Goal: Task Accomplishment & Management: Manage account settings

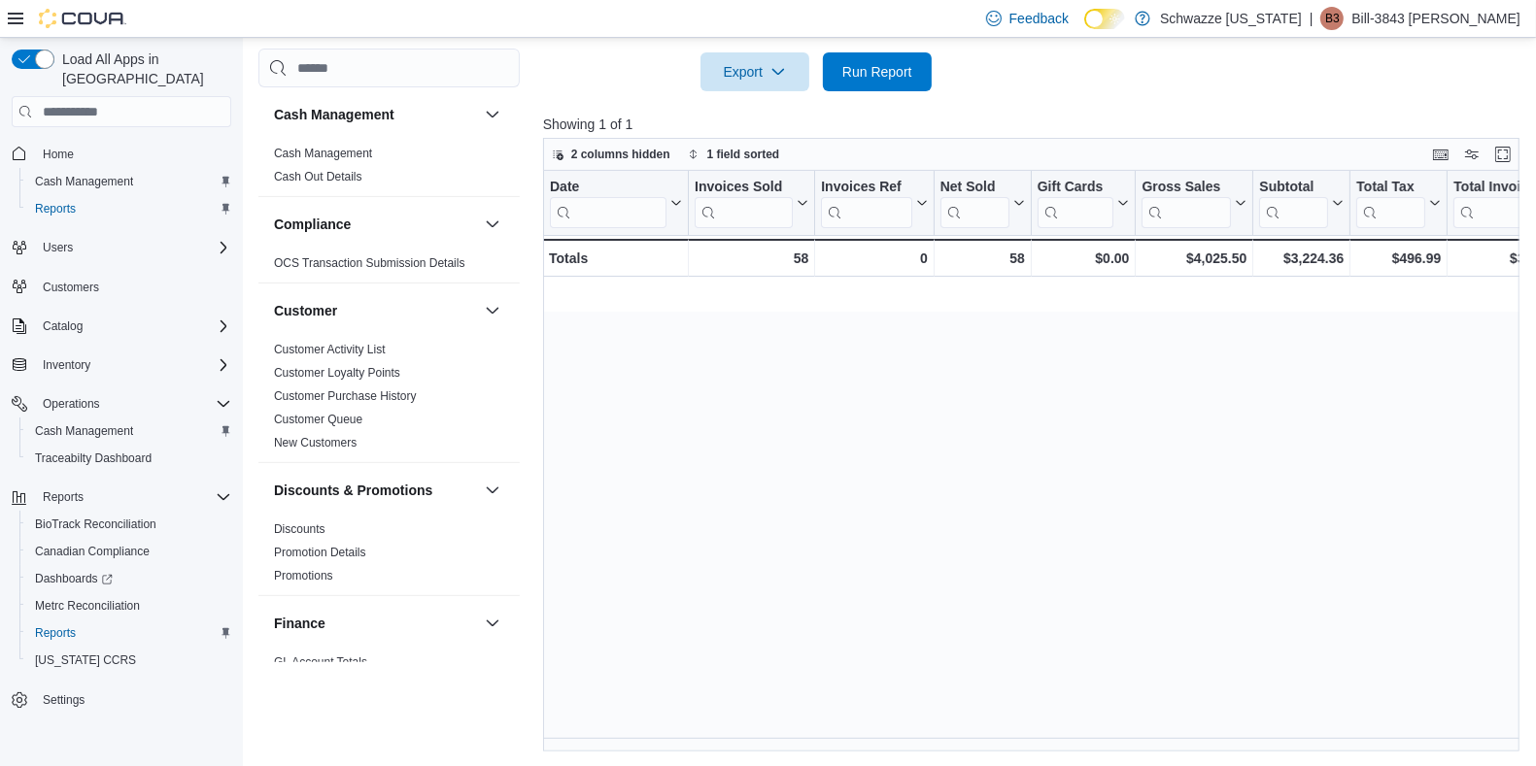
scroll to position [0, 1710]
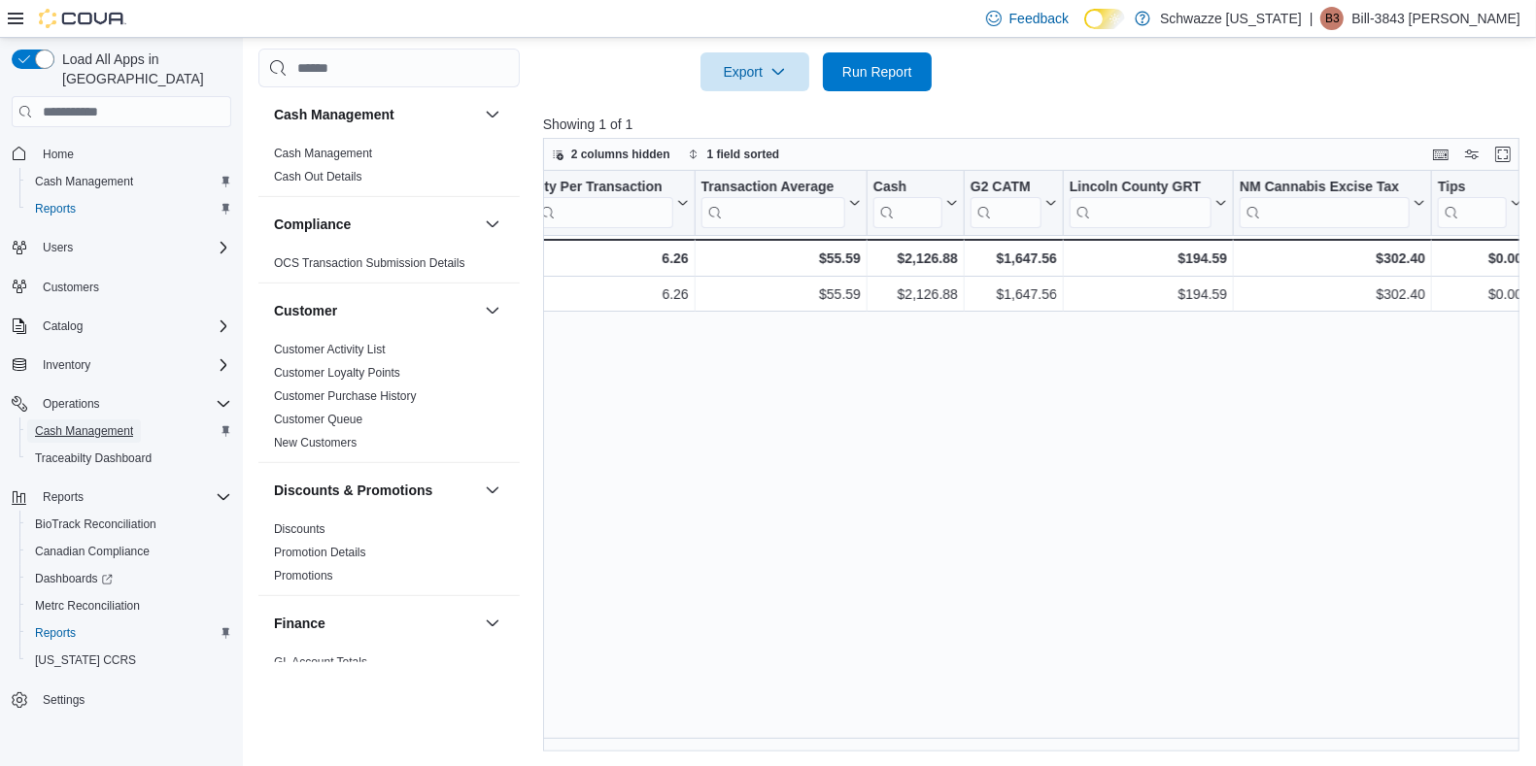
click at [92, 424] on span "Cash Management" at bounding box center [84, 432] width 98 height 16
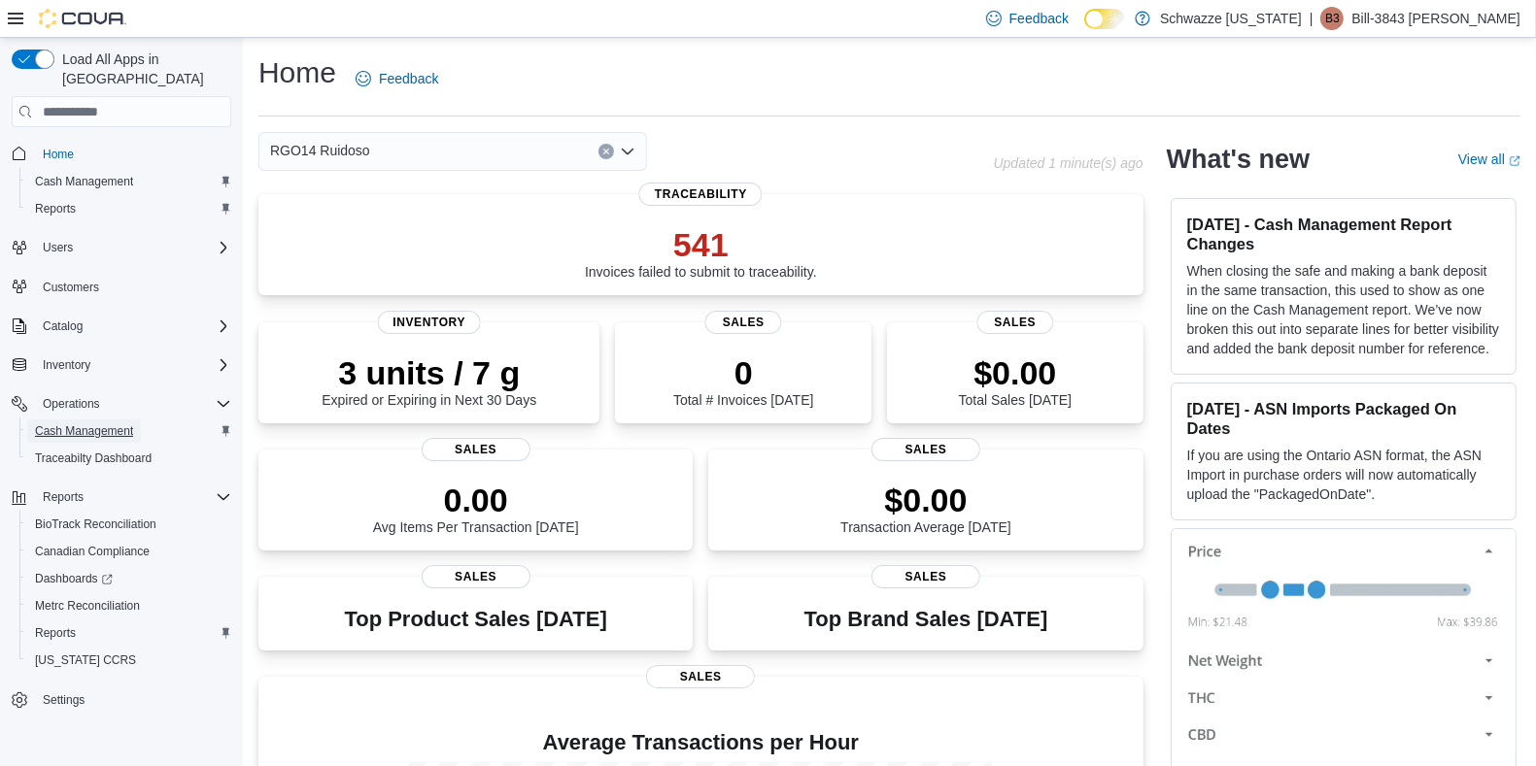
click at [83, 424] on span "Cash Management" at bounding box center [84, 432] width 98 height 16
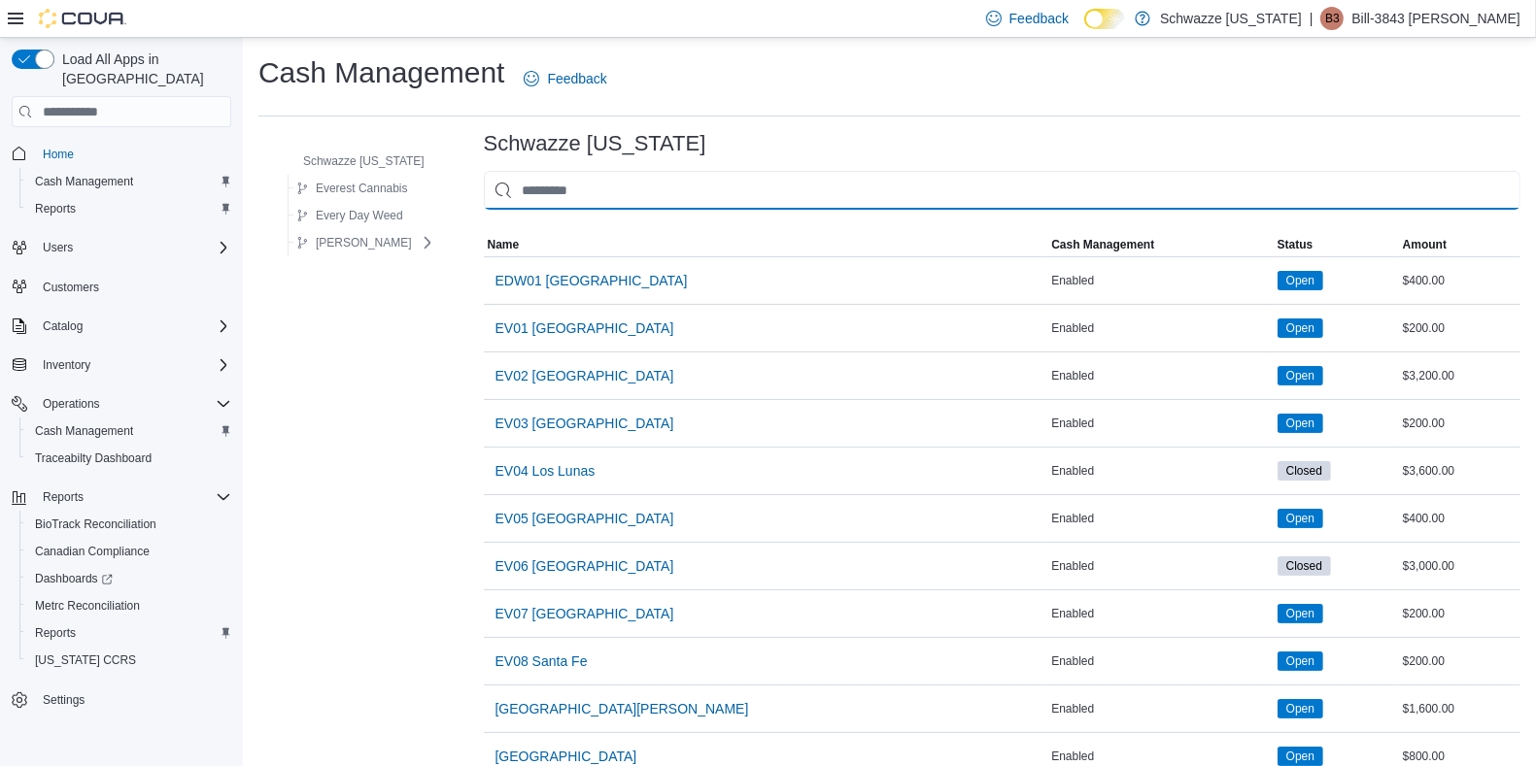
click at [600, 187] on input "This is a search bar. As you type, the results lower in the page will automatic…" at bounding box center [1002, 190] width 1036 height 39
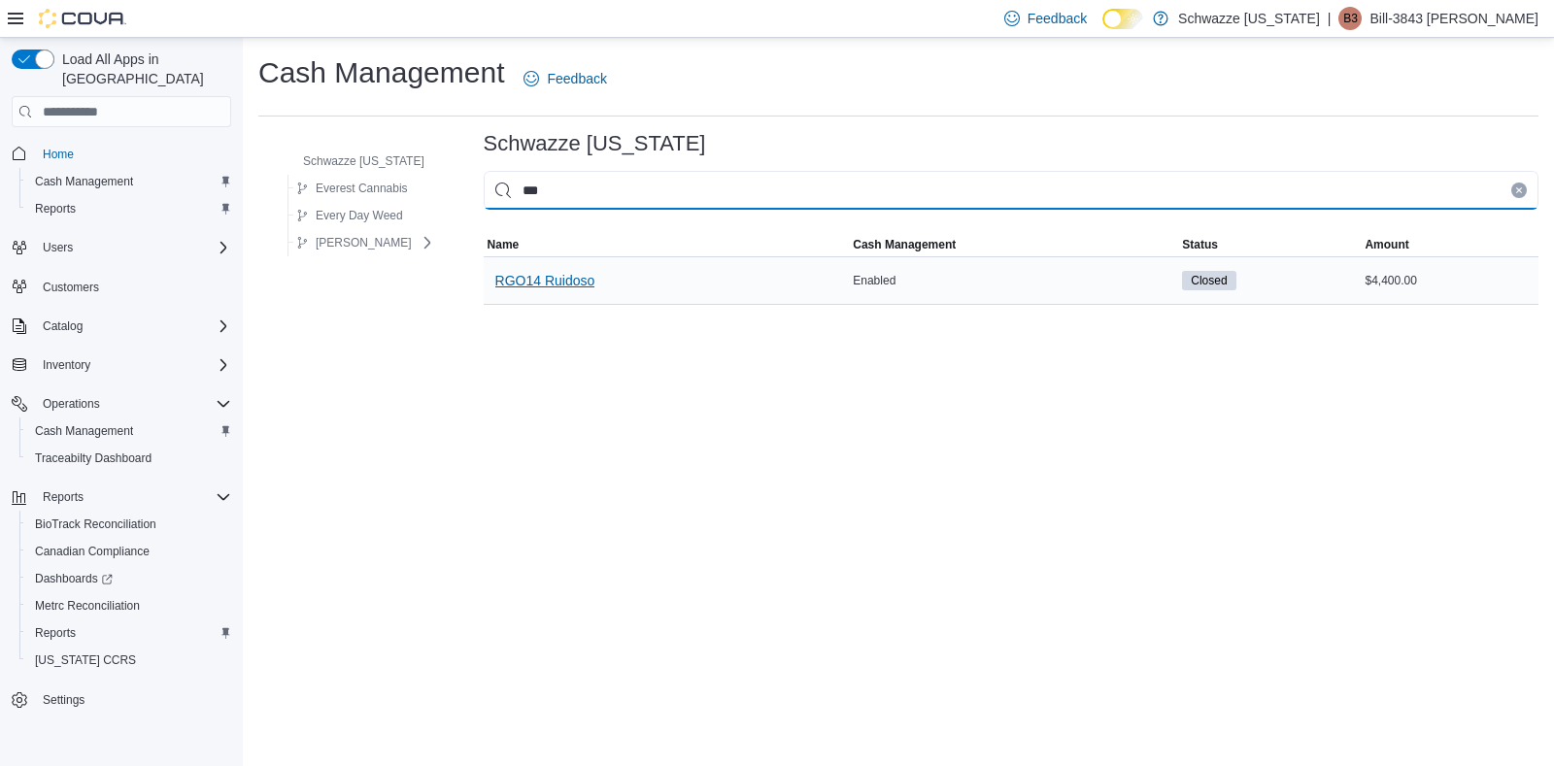
type input "***"
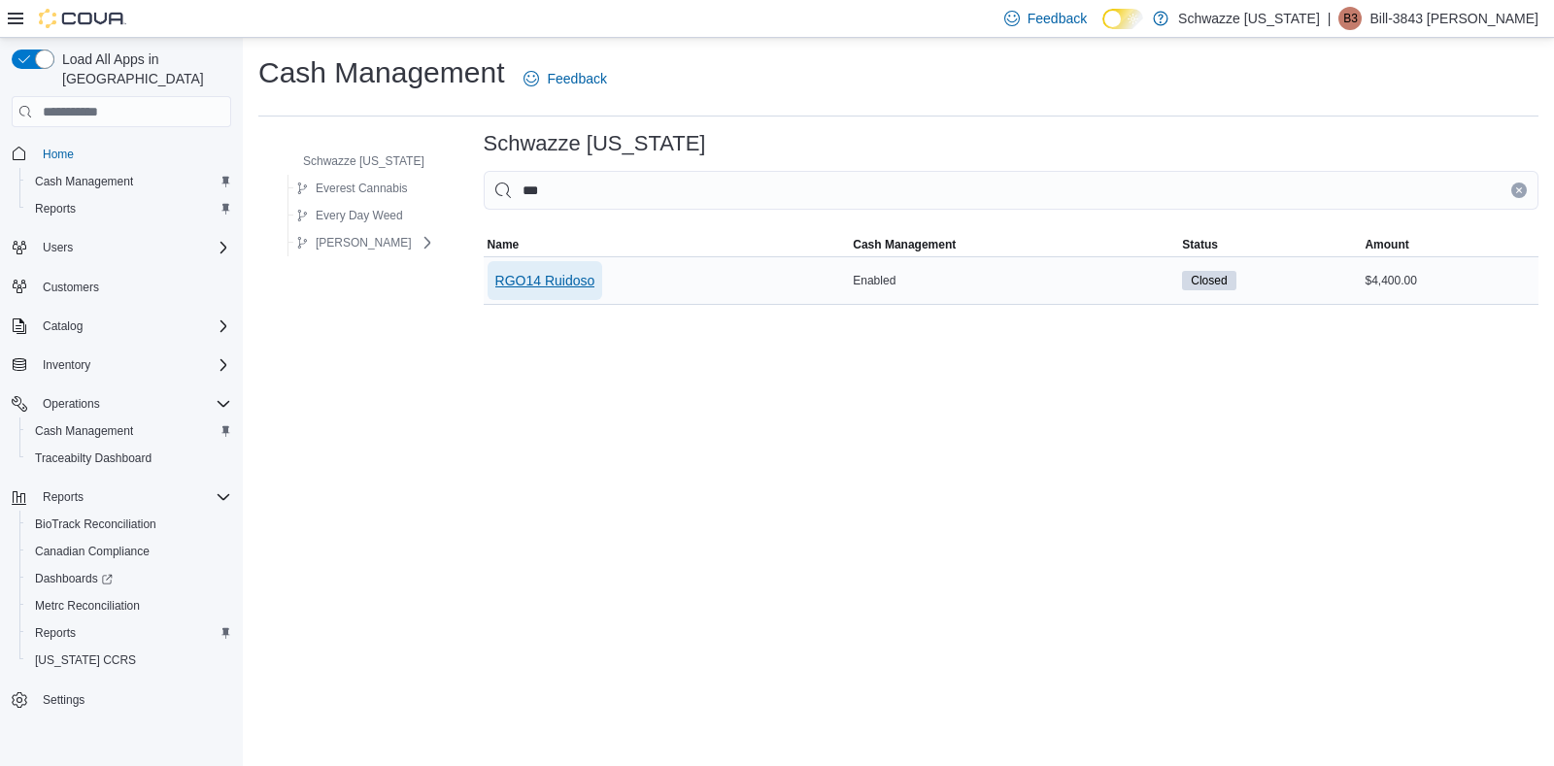
click at [556, 283] on span "RGO14 Ruidoso" at bounding box center [545, 280] width 100 height 19
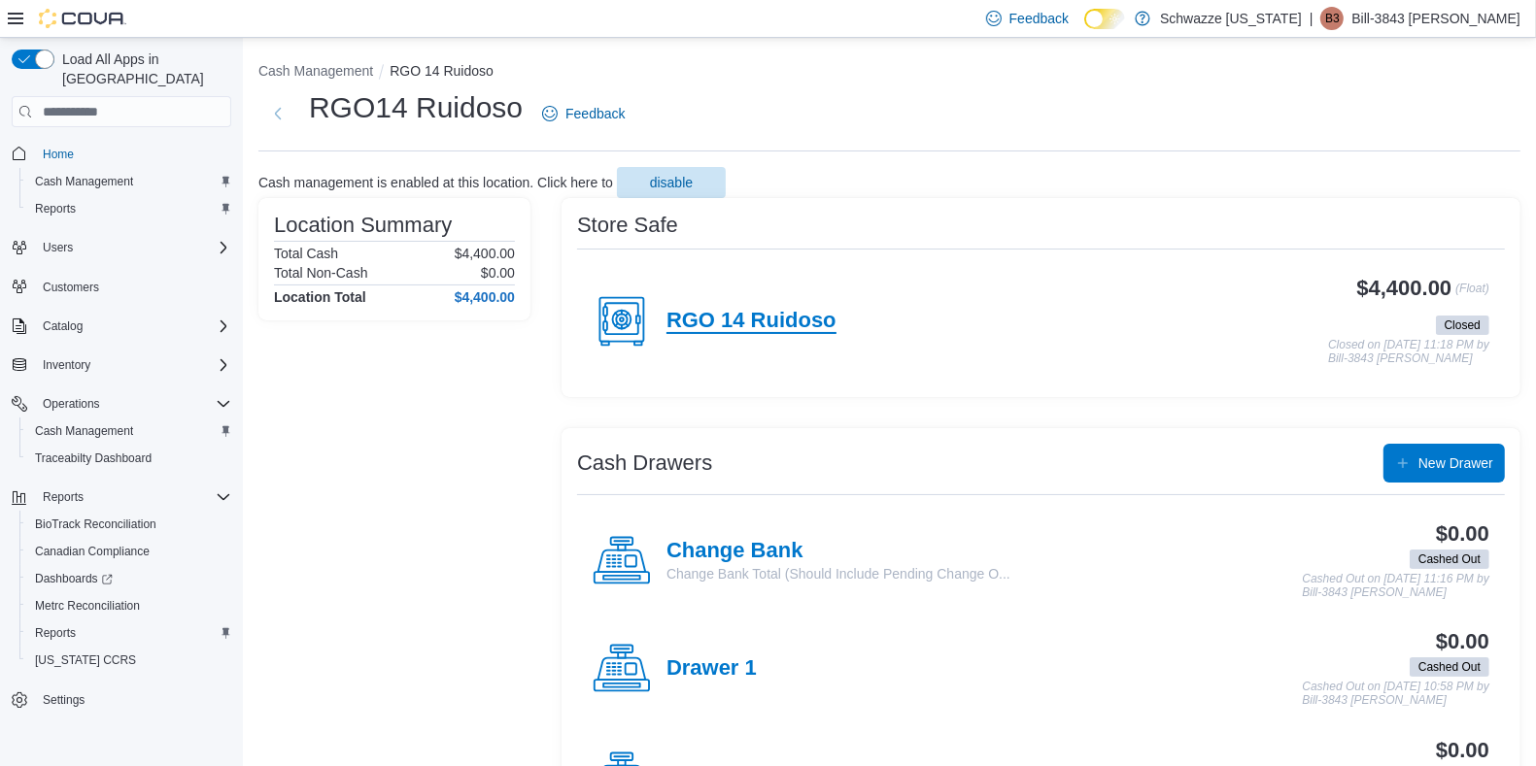
click at [799, 323] on h4 "RGO 14 Ruidoso" at bounding box center [751, 321] width 170 height 25
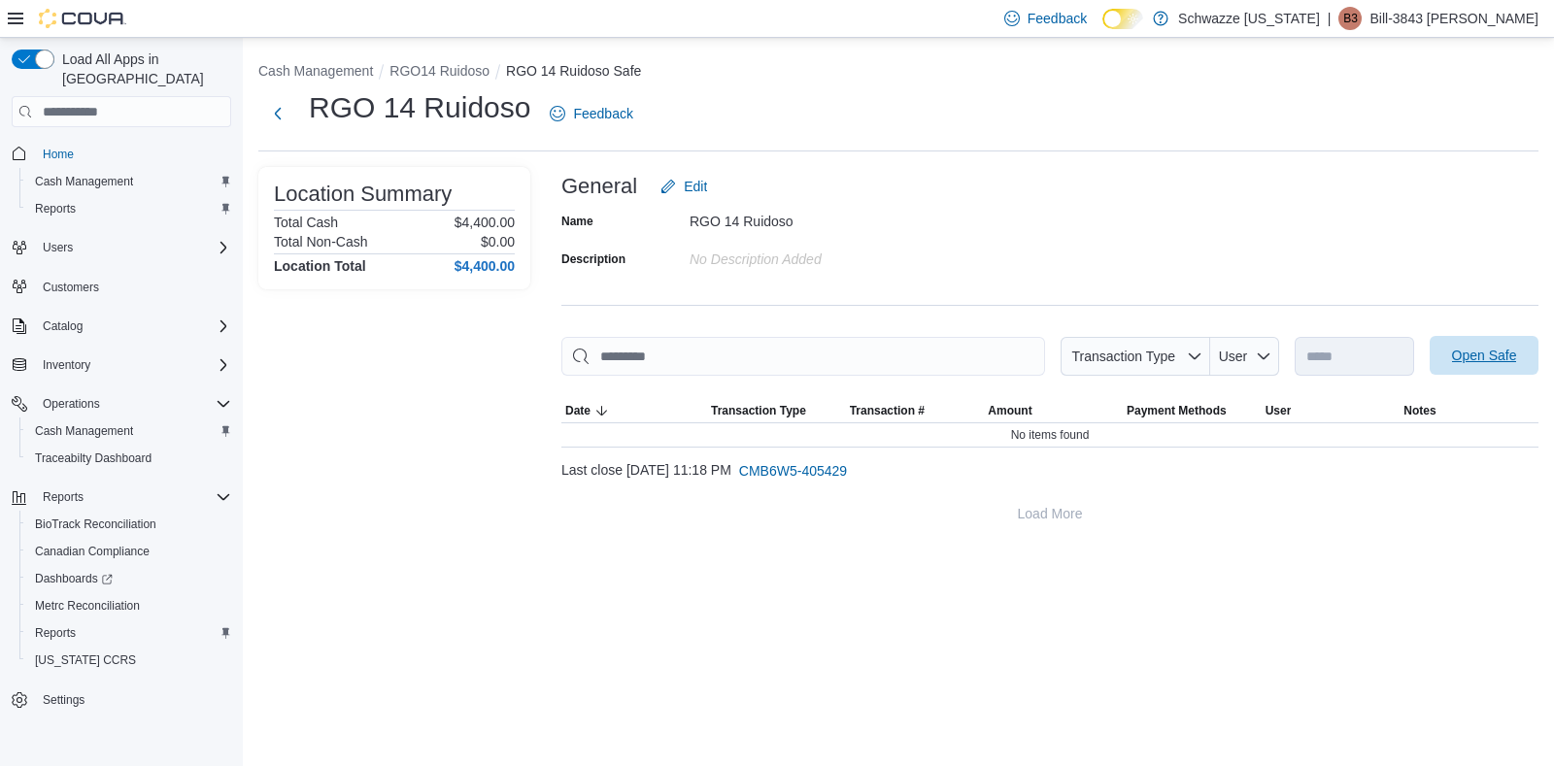
click at [1468, 356] on span "Open Safe" at bounding box center [1484, 355] width 65 height 19
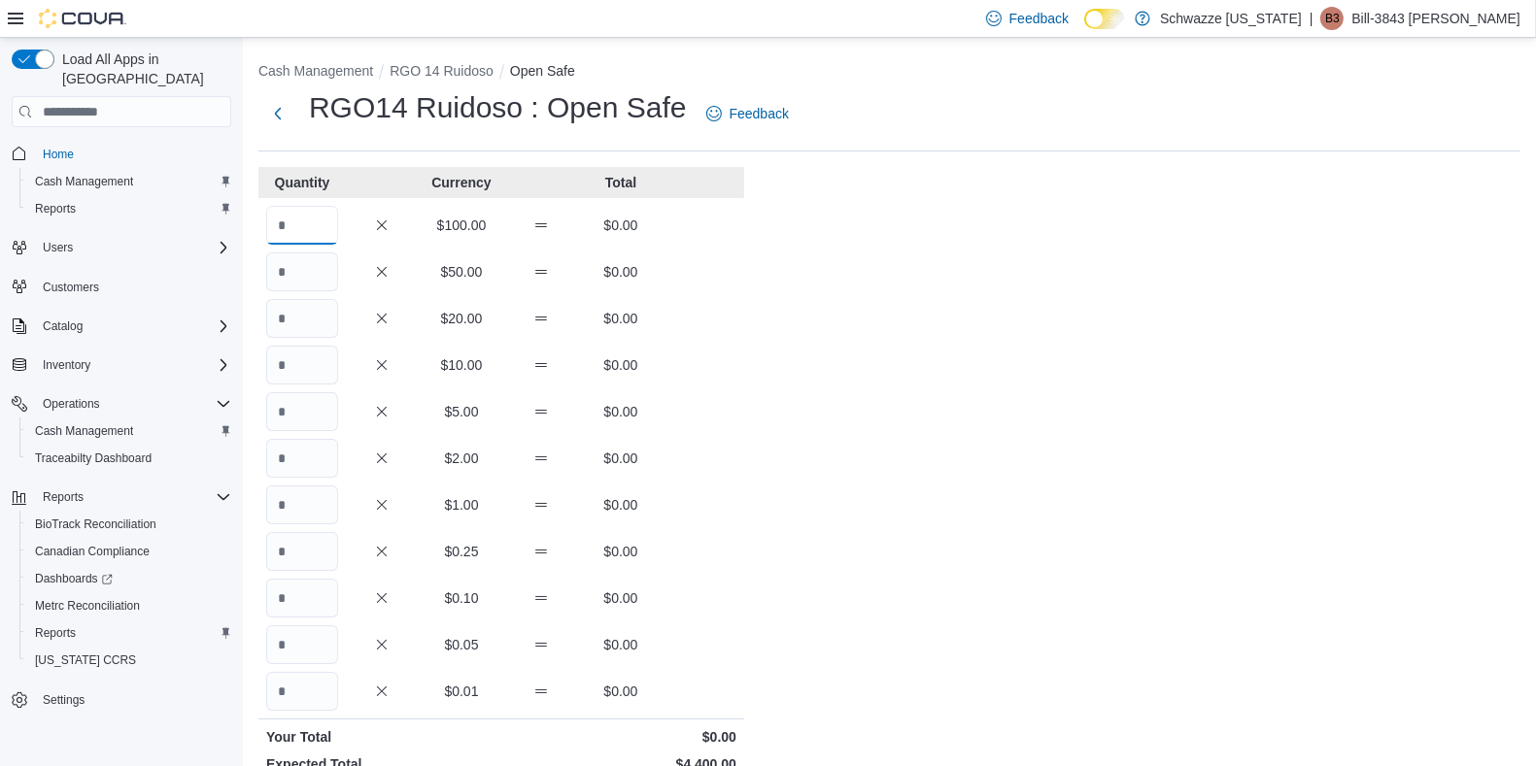
click at [313, 219] on input "Quantity" at bounding box center [302, 225] width 72 height 39
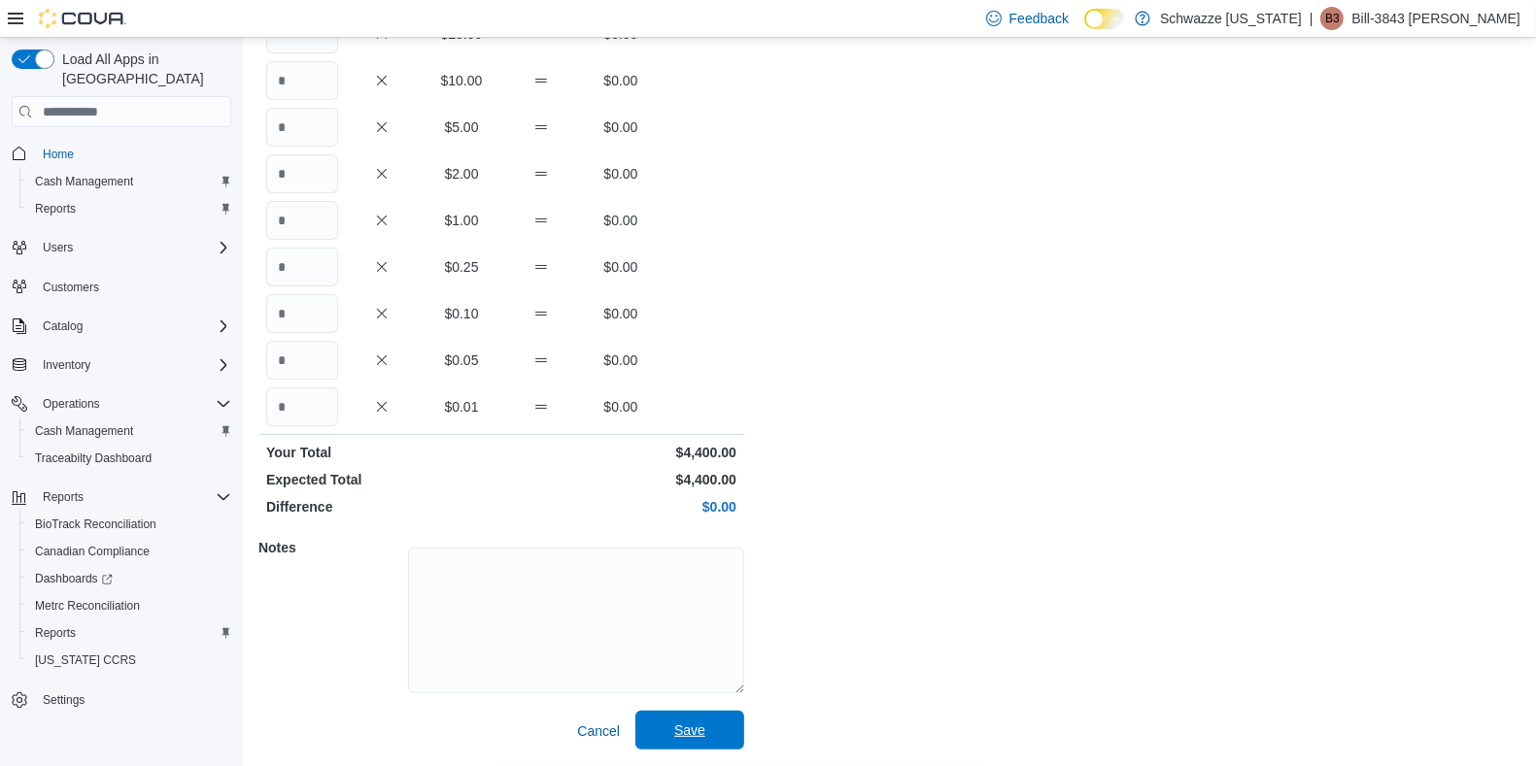
type input "**"
click at [657, 718] on span "Save" at bounding box center [689, 730] width 85 height 39
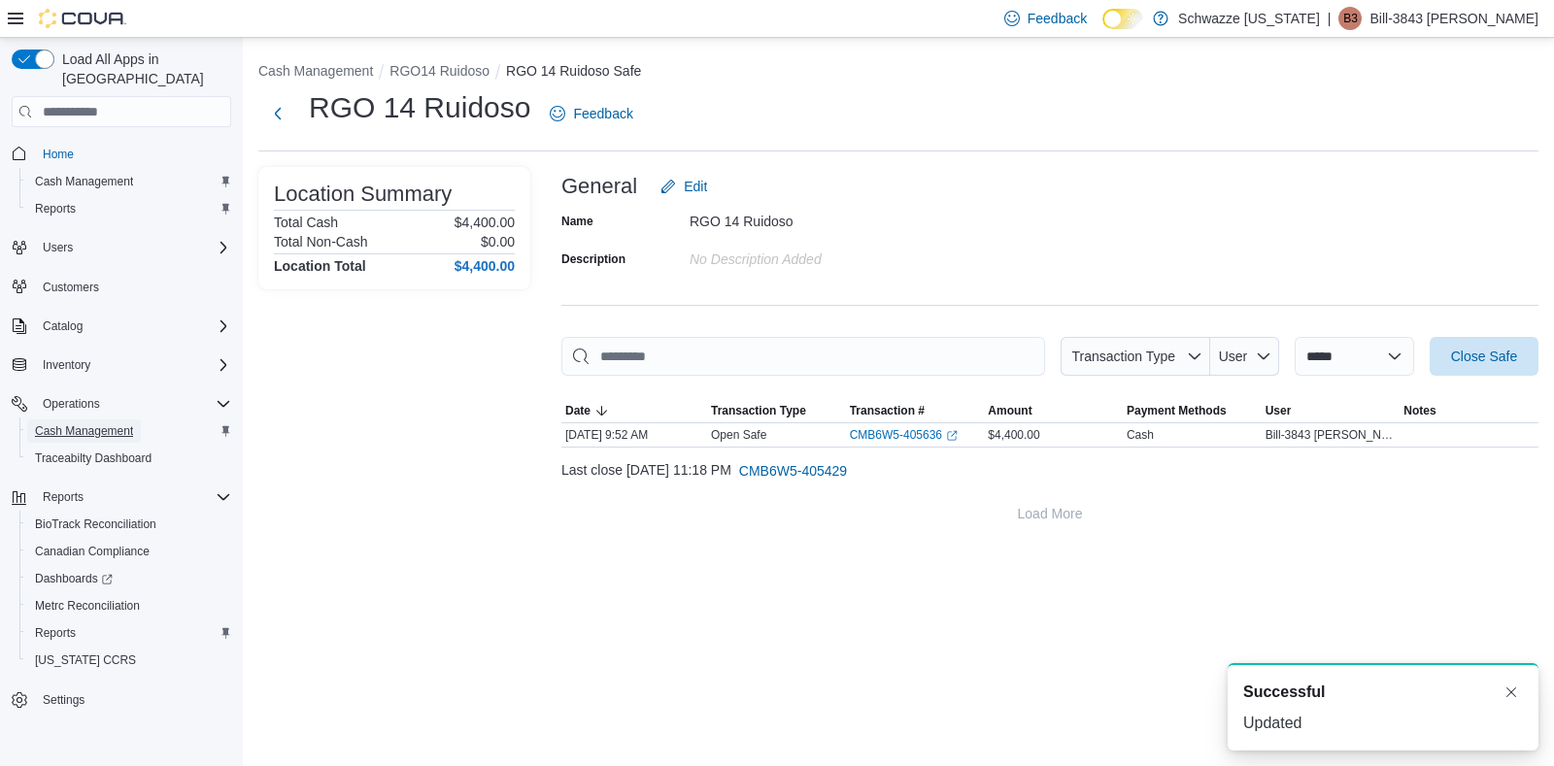
click at [78, 424] on span "Cash Management" at bounding box center [84, 432] width 98 height 16
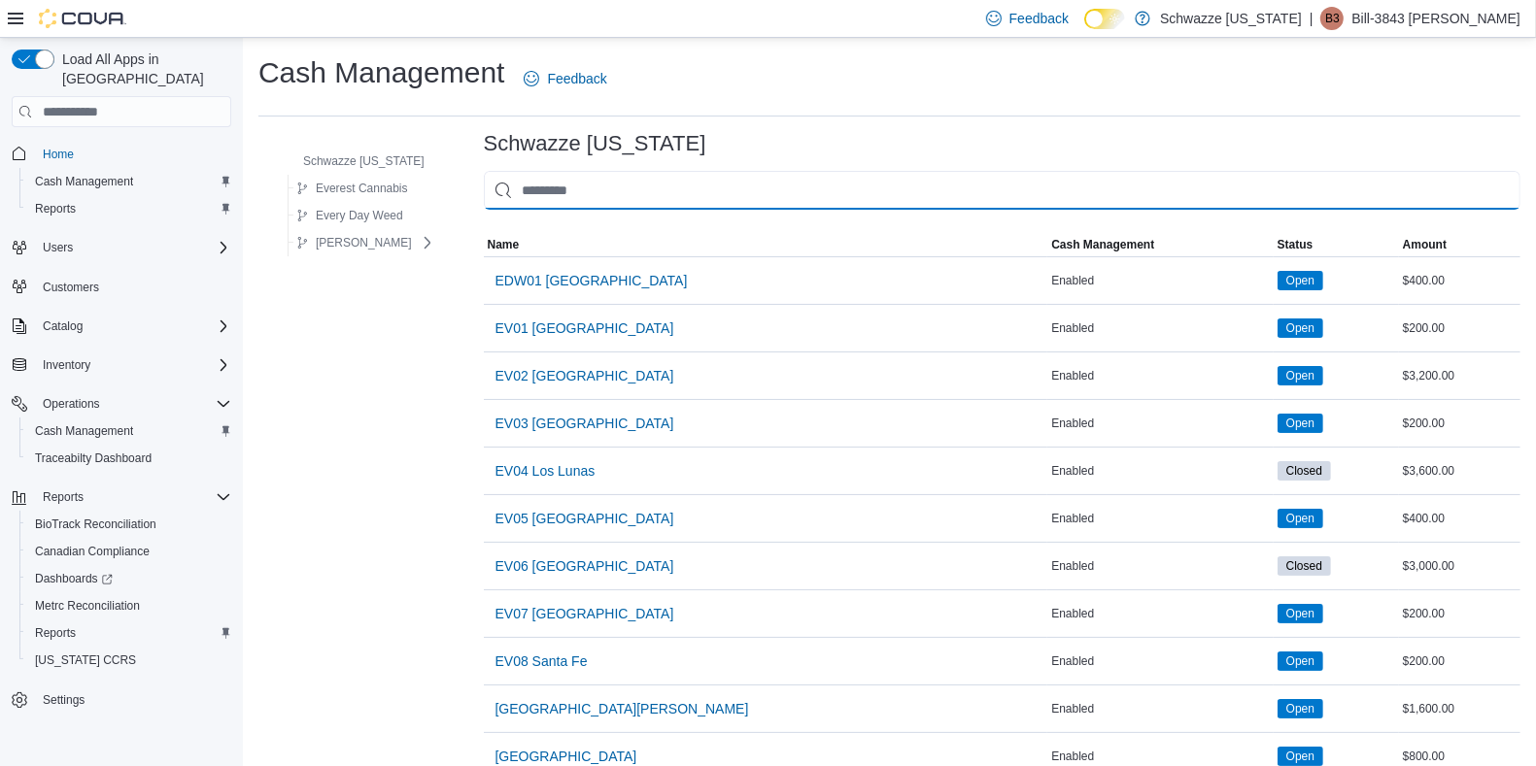
click at [657, 178] on input "This is a search bar. As you type, the results lower in the page will automatic…" at bounding box center [1002, 190] width 1036 height 39
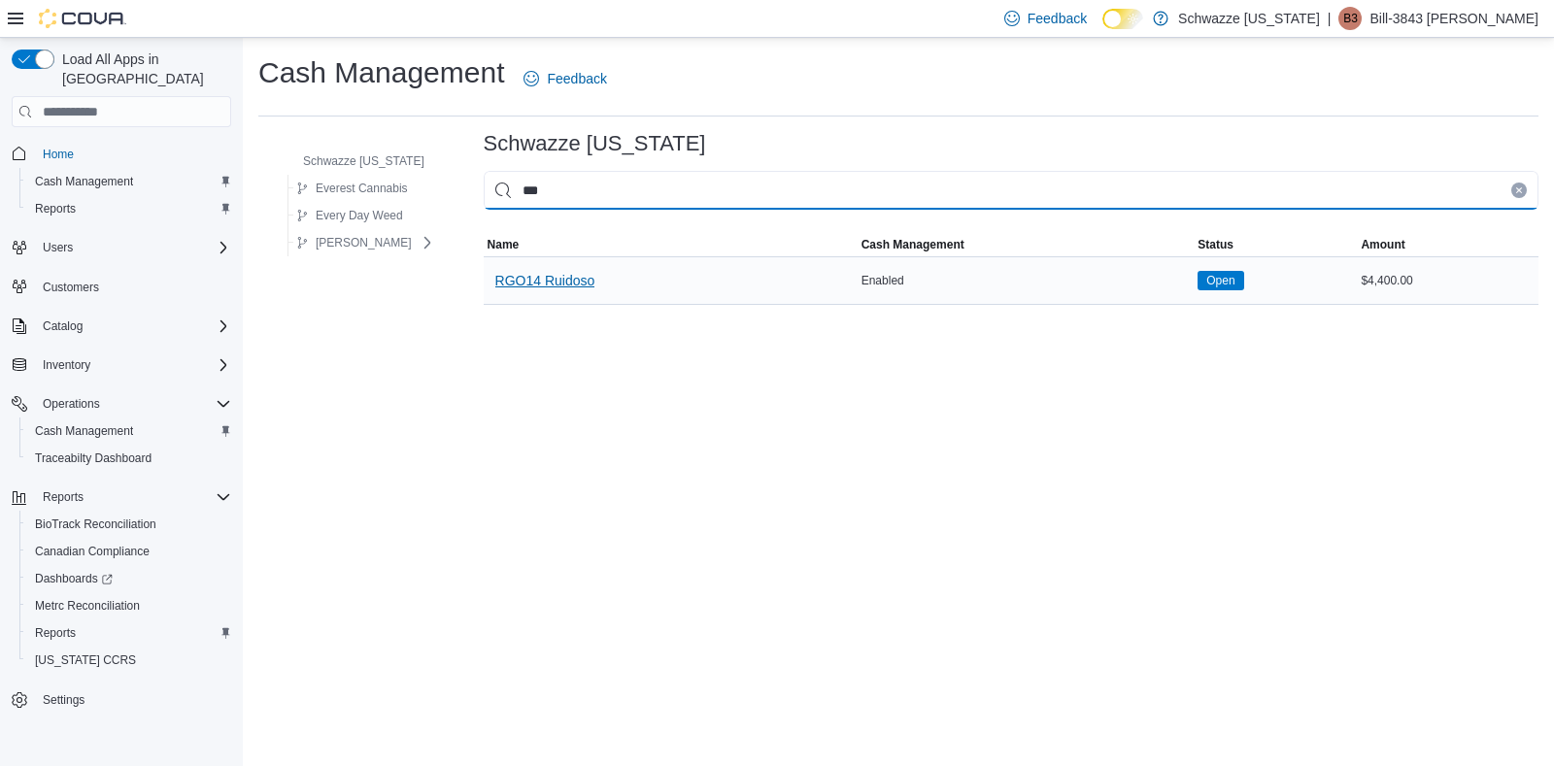
type input "***"
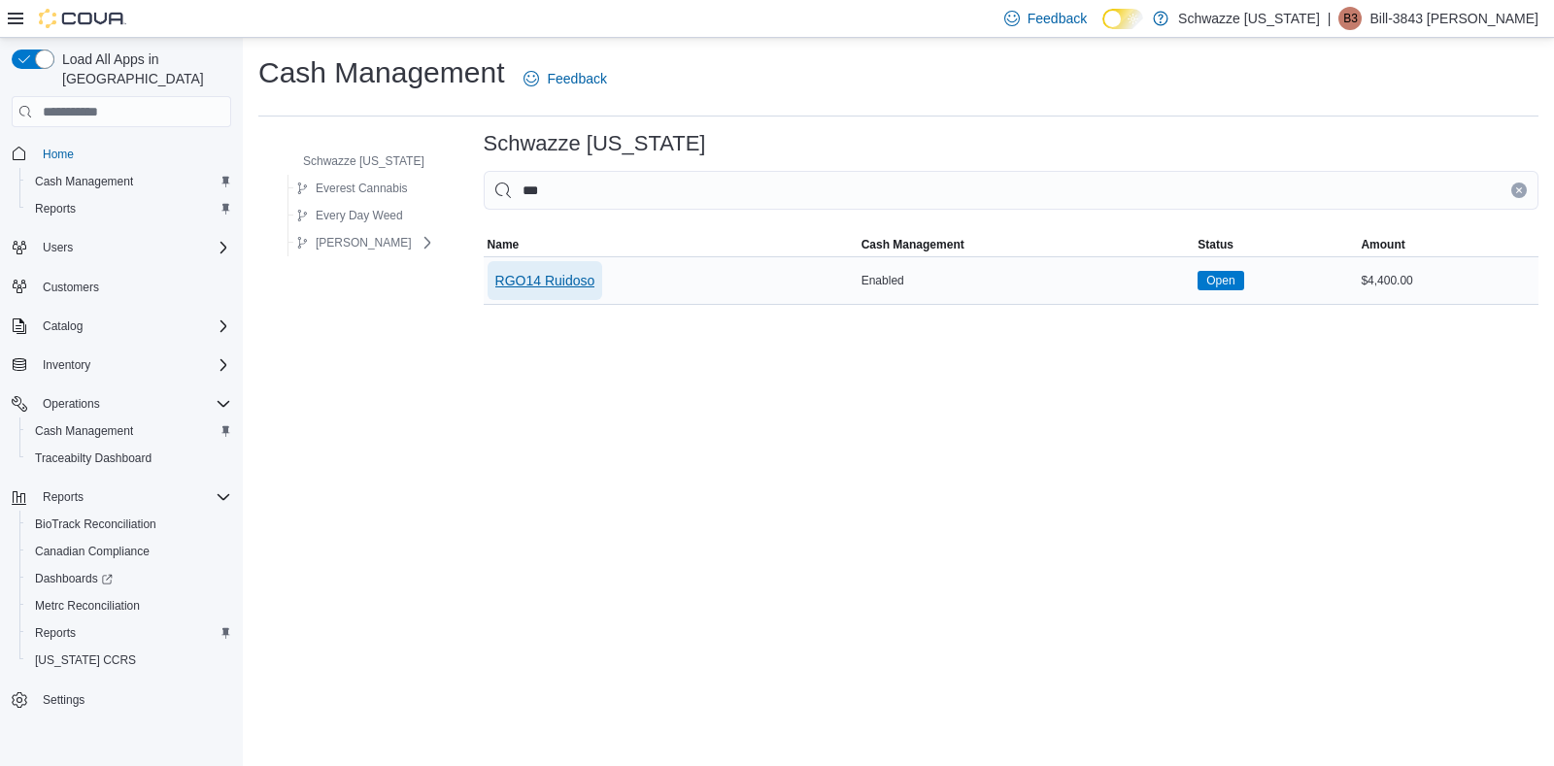
click at [581, 277] on span "RGO14 Ruidoso" at bounding box center [545, 280] width 100 height 19
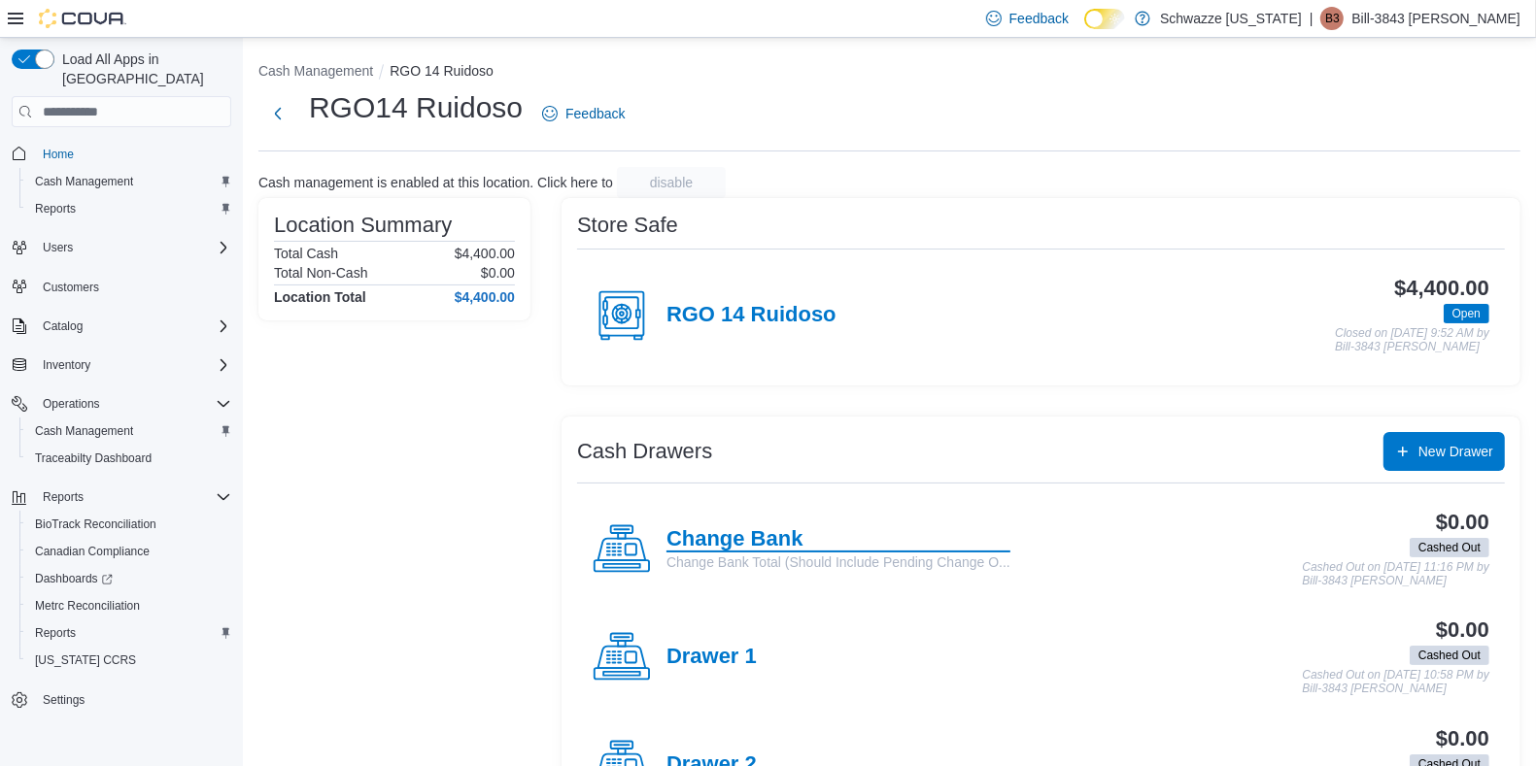
click at [725, 543] on h4 "Change Bank" at bounding box center [838, 539] width 344 height 25
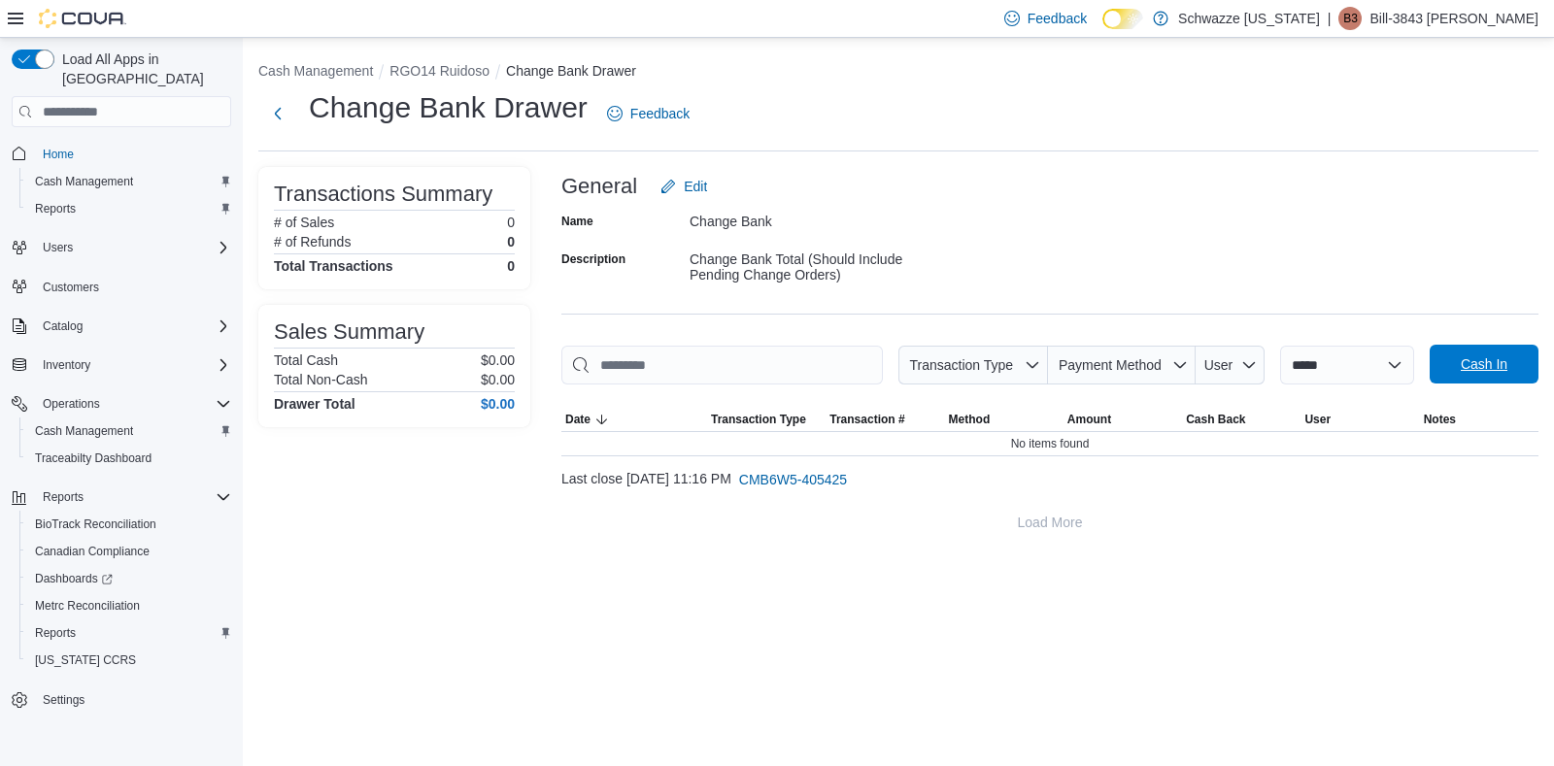
click at [1473, 363] on span "Cash In" at bounding box center [1484, 364] width 47 height 19
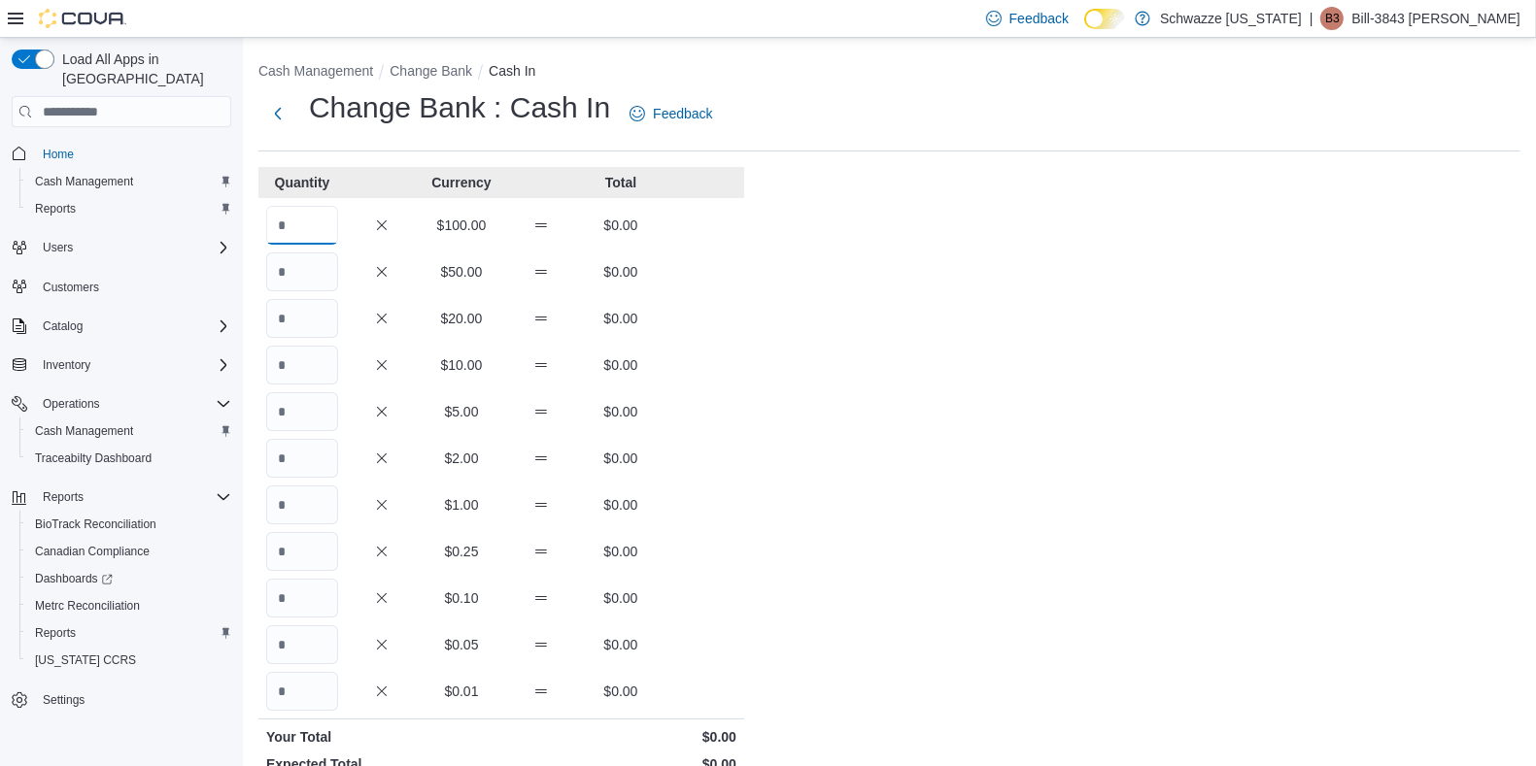
click at [304, 222] on input "Quantity" at bounding box center [302, 225] width 72 height 39
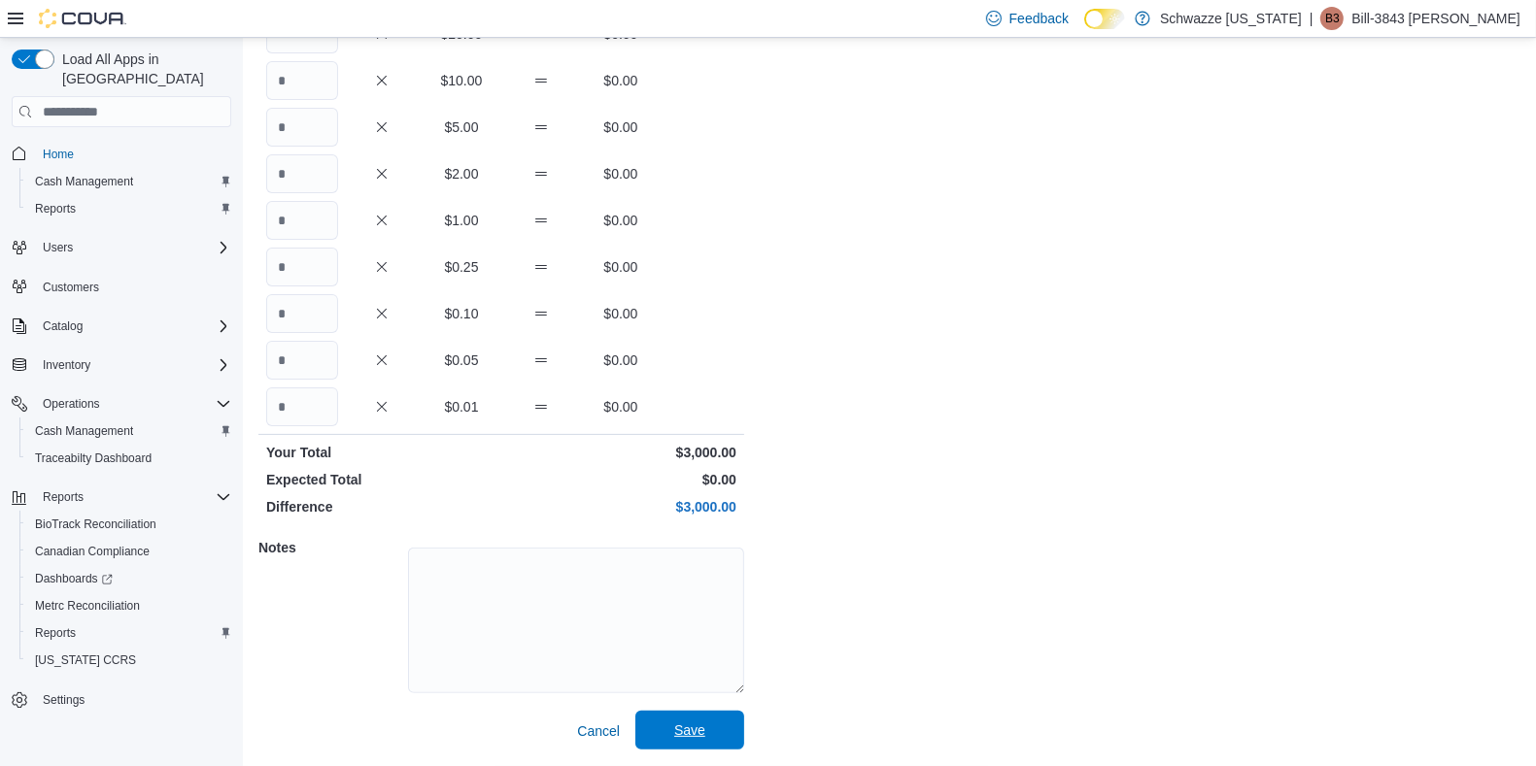
type input "**"
click at [700, 724] on span "Save" at bounding box center [689, 730] width 31 height 19
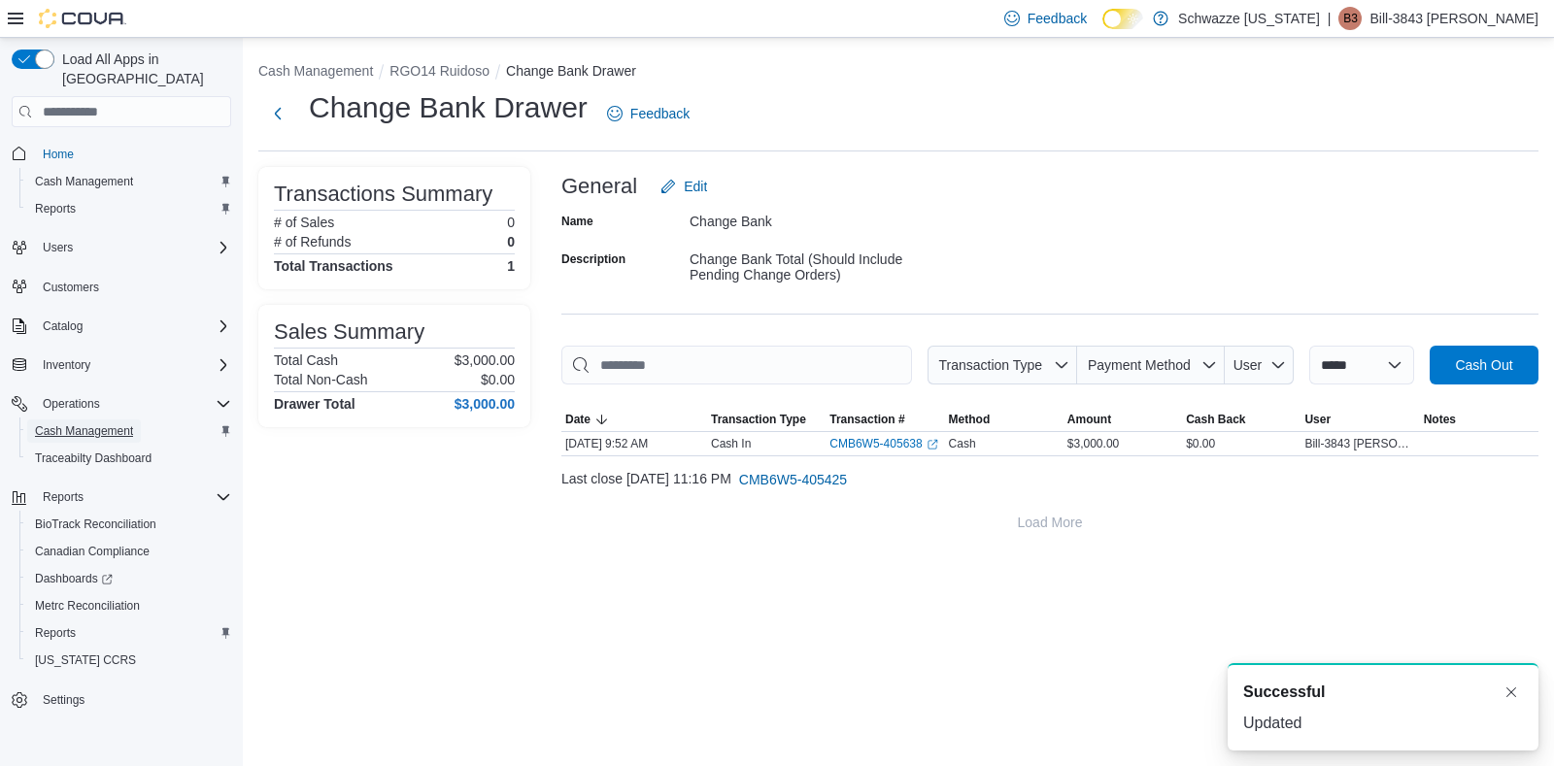
click at [100, 424] on span "Cash Management" at bounding box center [84, 432] width 98 height 16
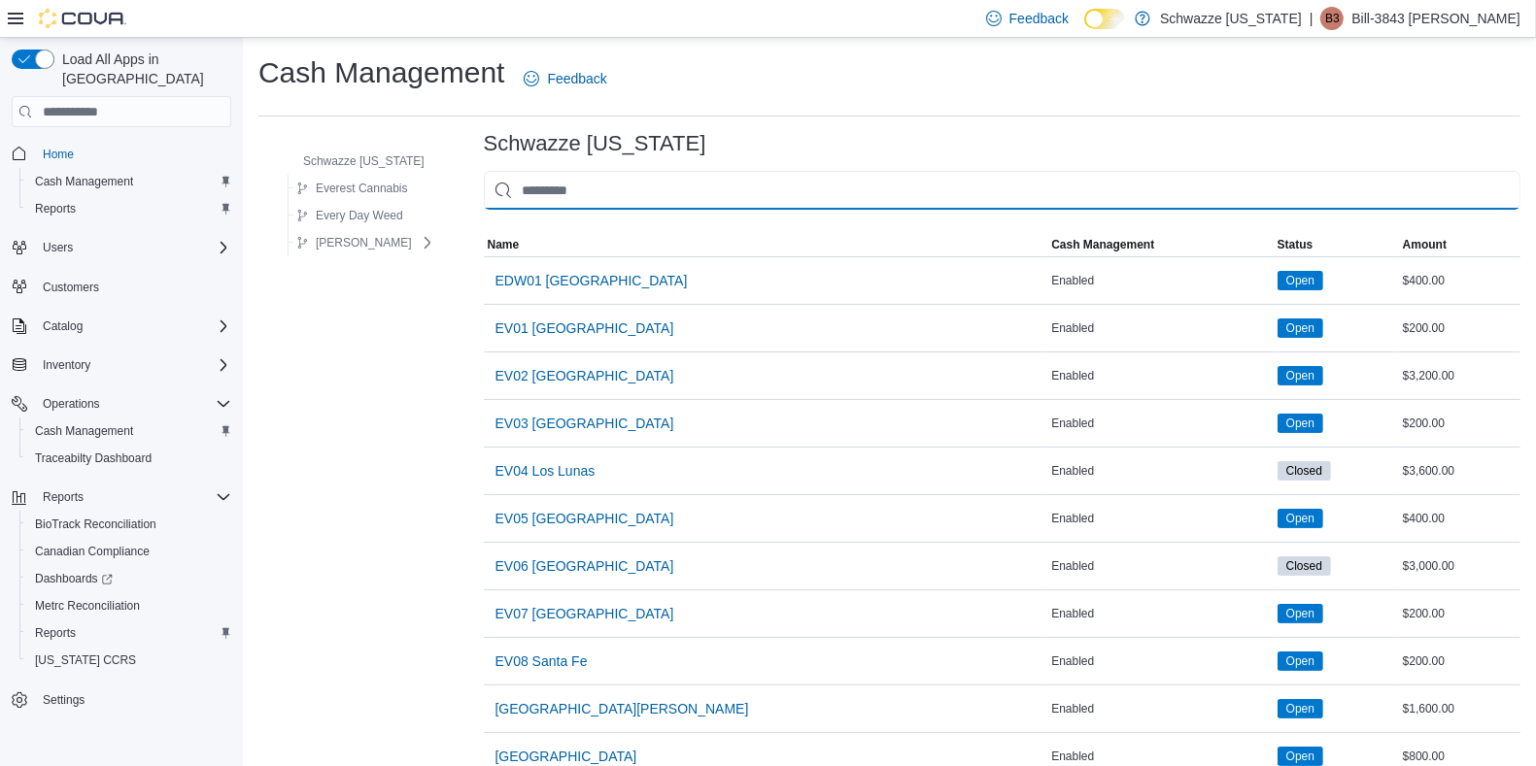
click at [659, 194] on input "This is a search bar. As you type, the results lower in the page will automatic…" at bounding box center [1002, 190] width 1036 height 39
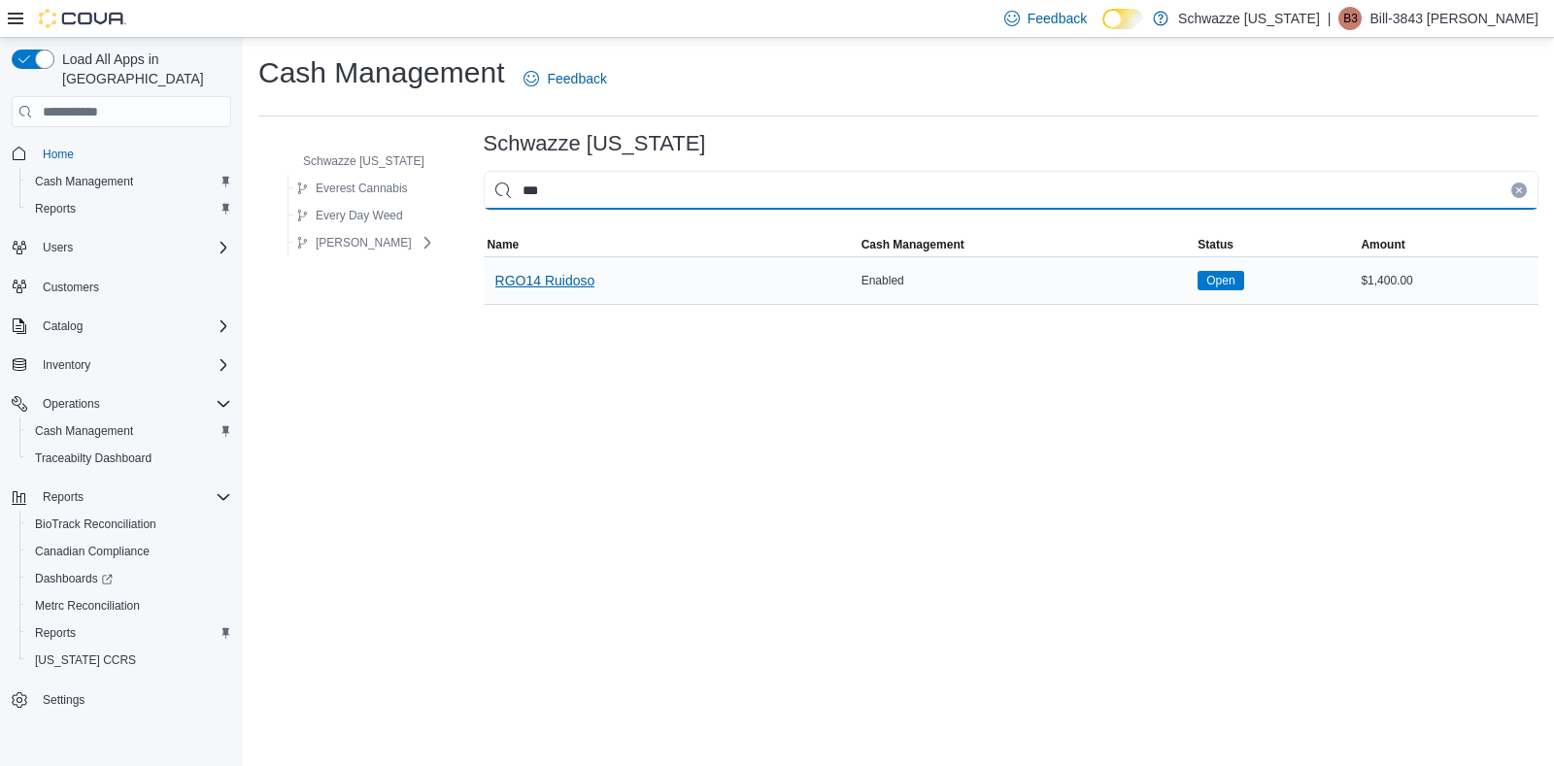
type input "***"
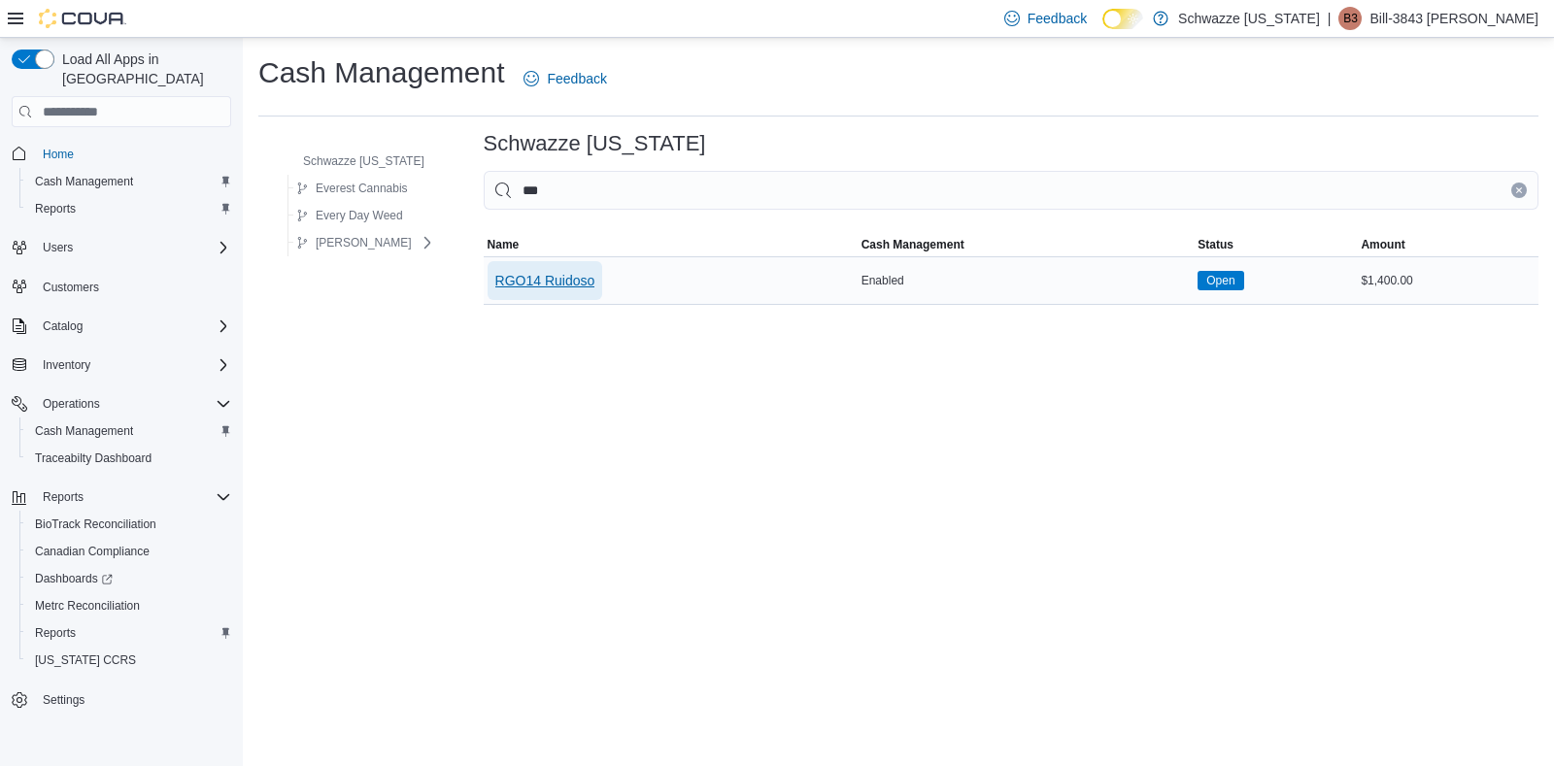
click at [576, 277] on span "RGO14 Ruidoso" at bounding box center [545, 280] width 100 height 19
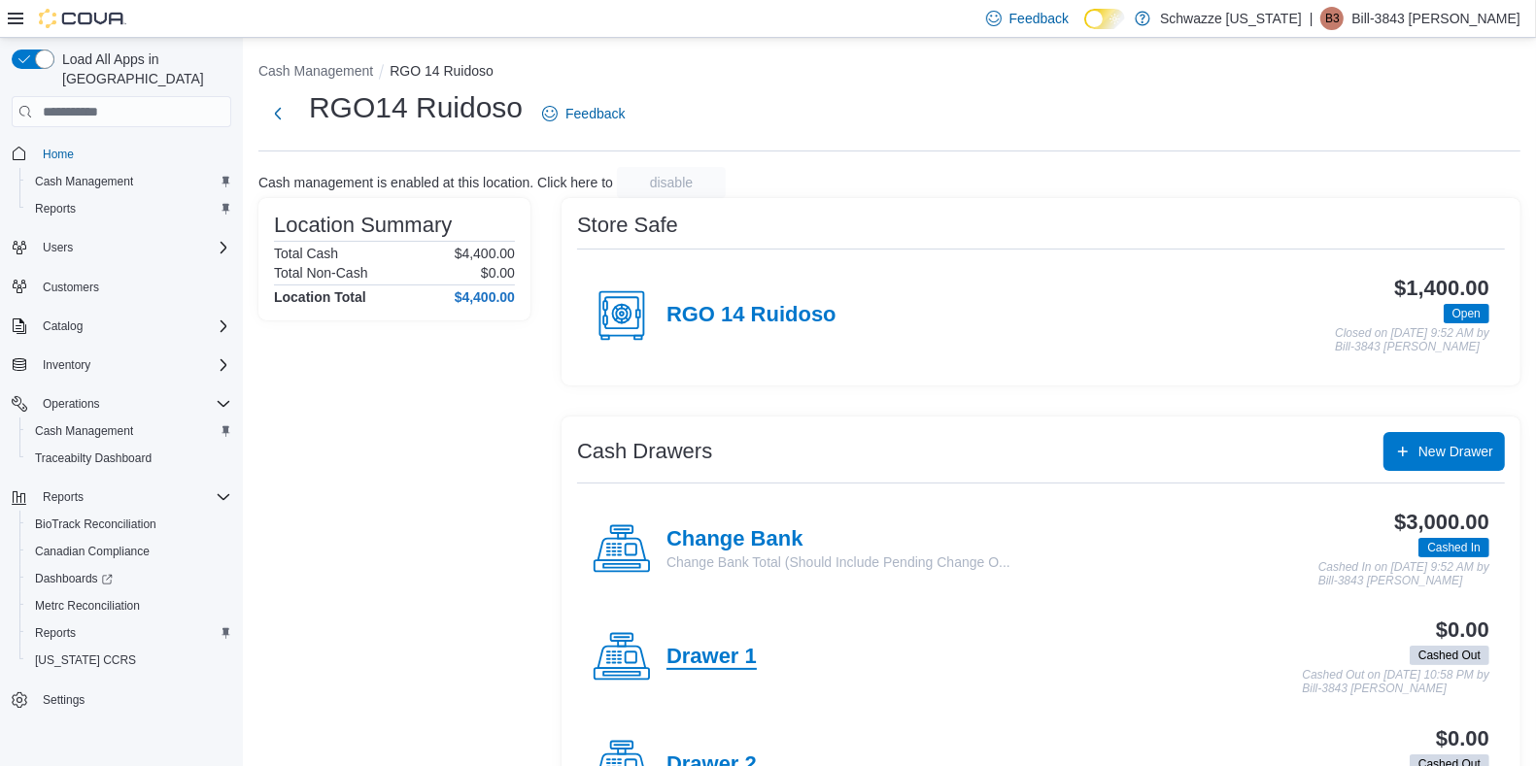
click at [726, 651] on h4 "Drawer 1" at bounding box center [711, 657] width 90 height 25
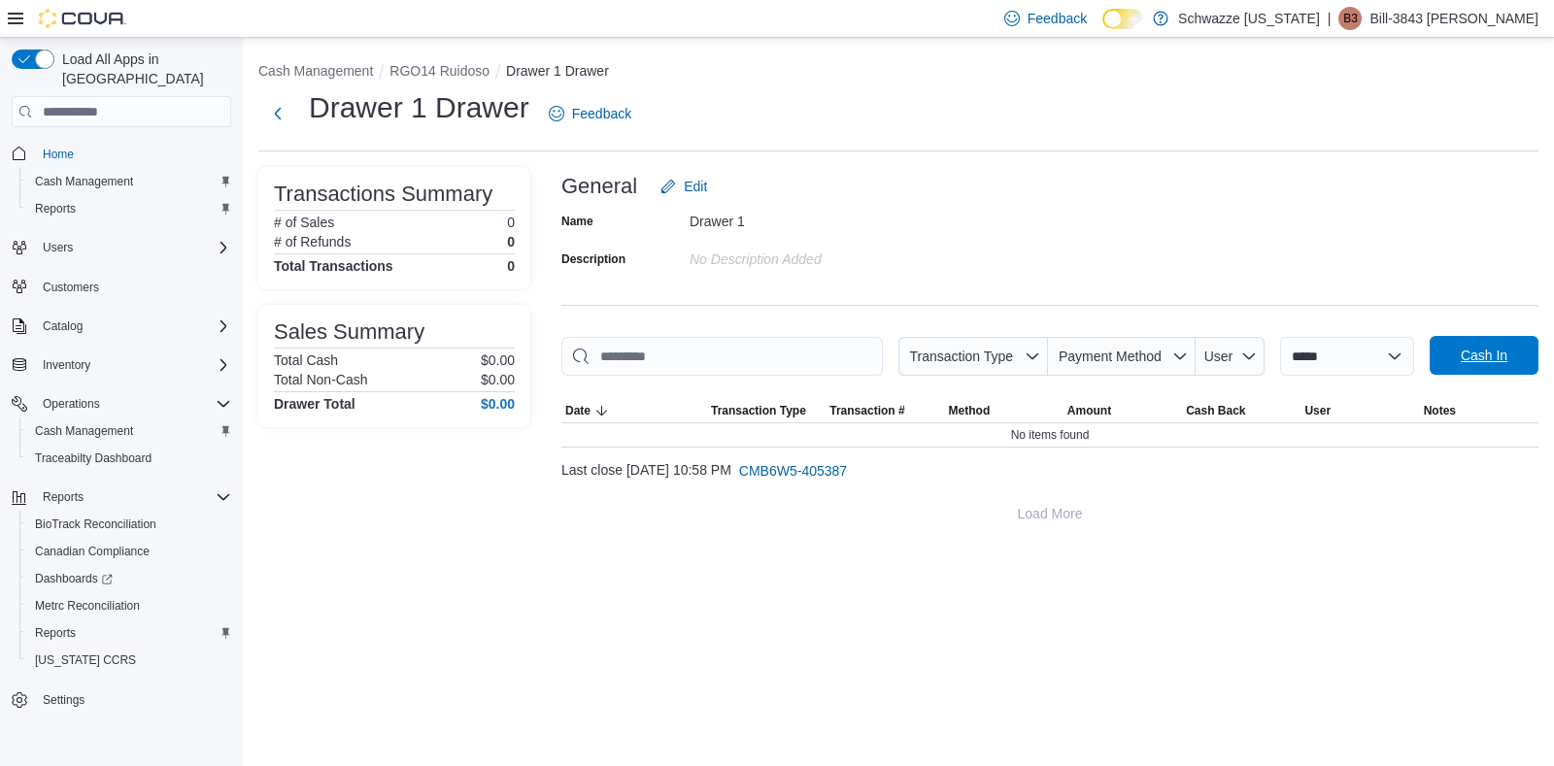
click at [1509, 343] on span "Cash In" at bounding box center [1483, 355] width 85 height 39
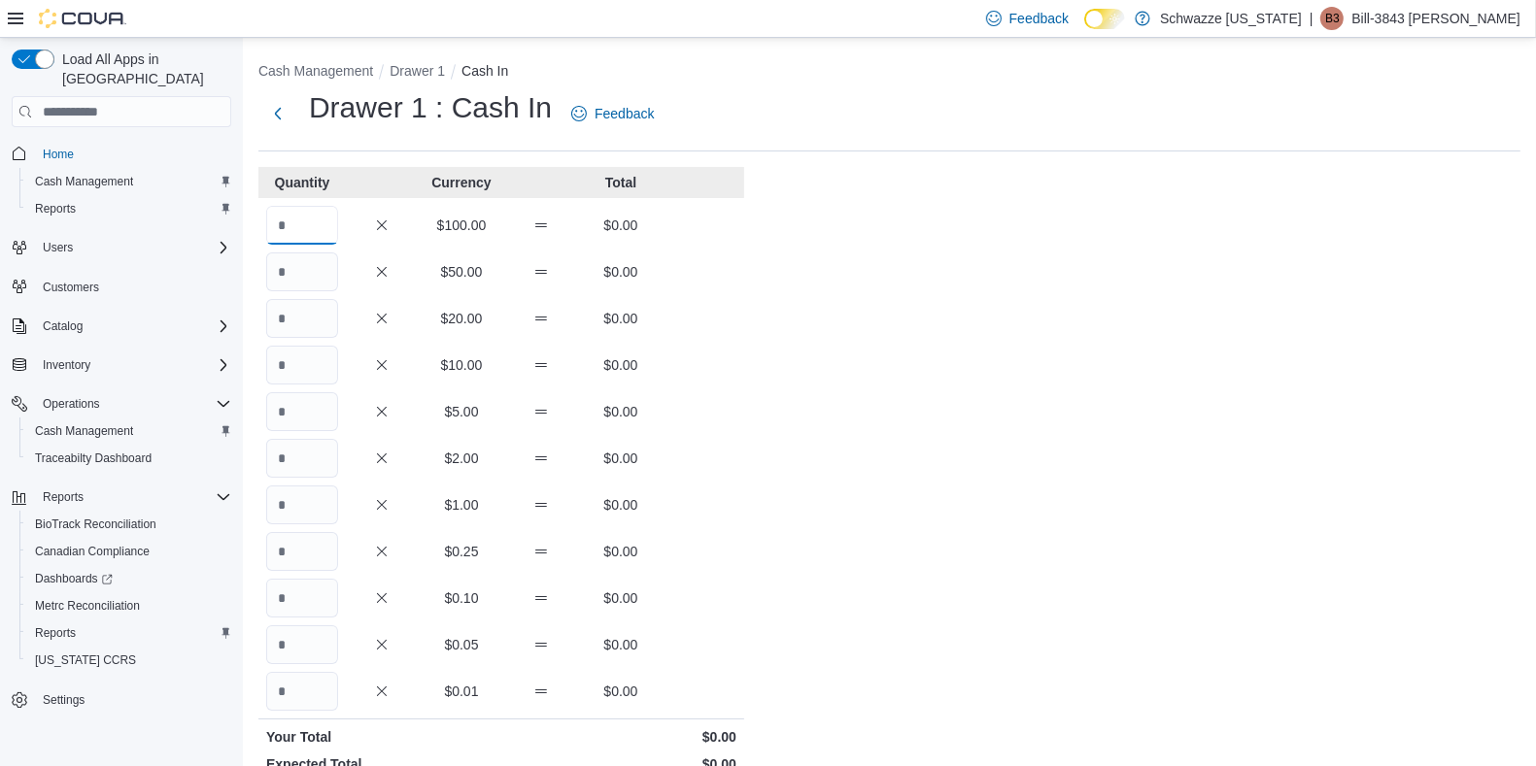
click at [288, 224] on input "Quantity" at bounding box center [302, 225] width 72 height 39
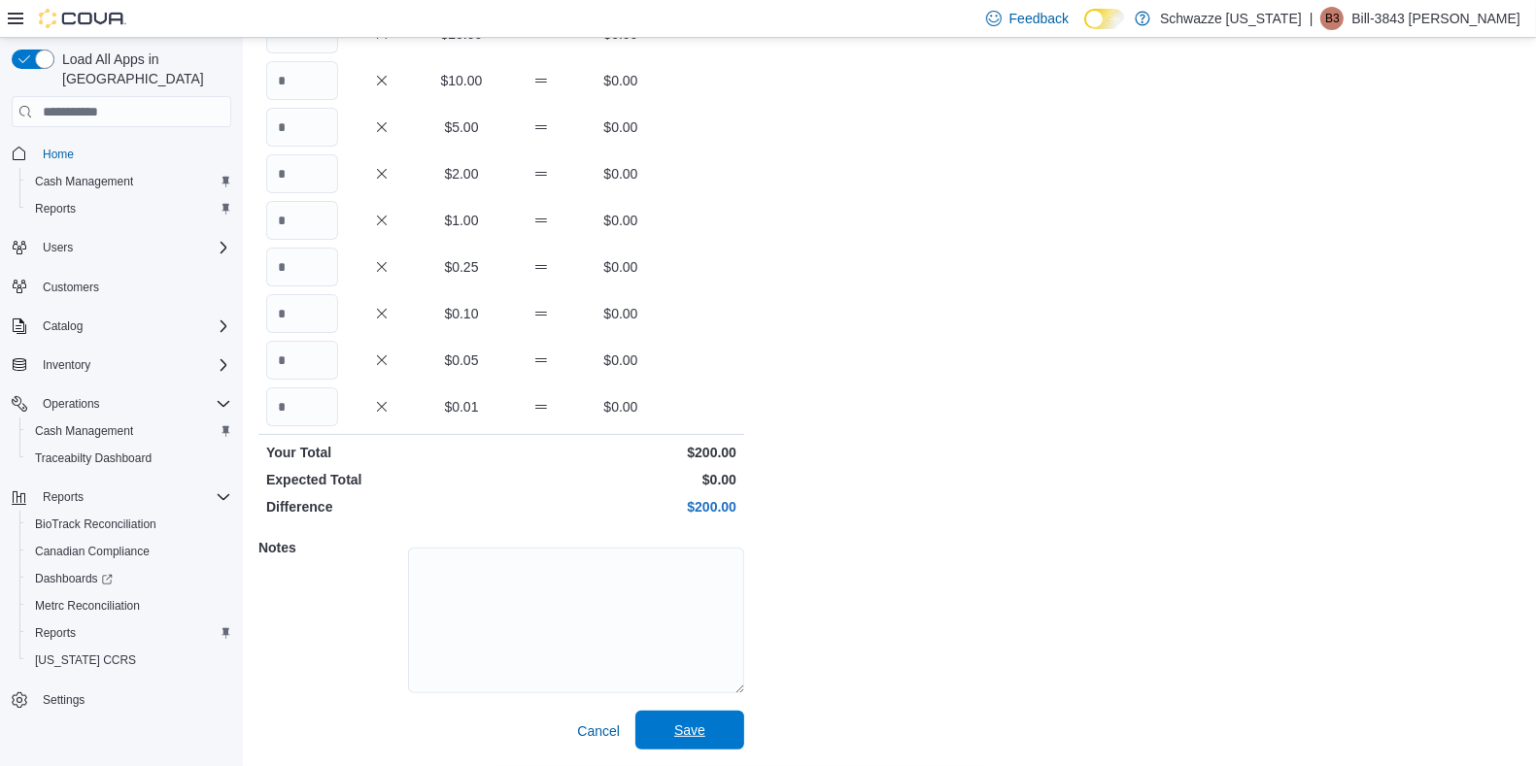
type input "*"
click at [724, 715] on span "Save" at bounding box center [689, 730] width 85 height 39
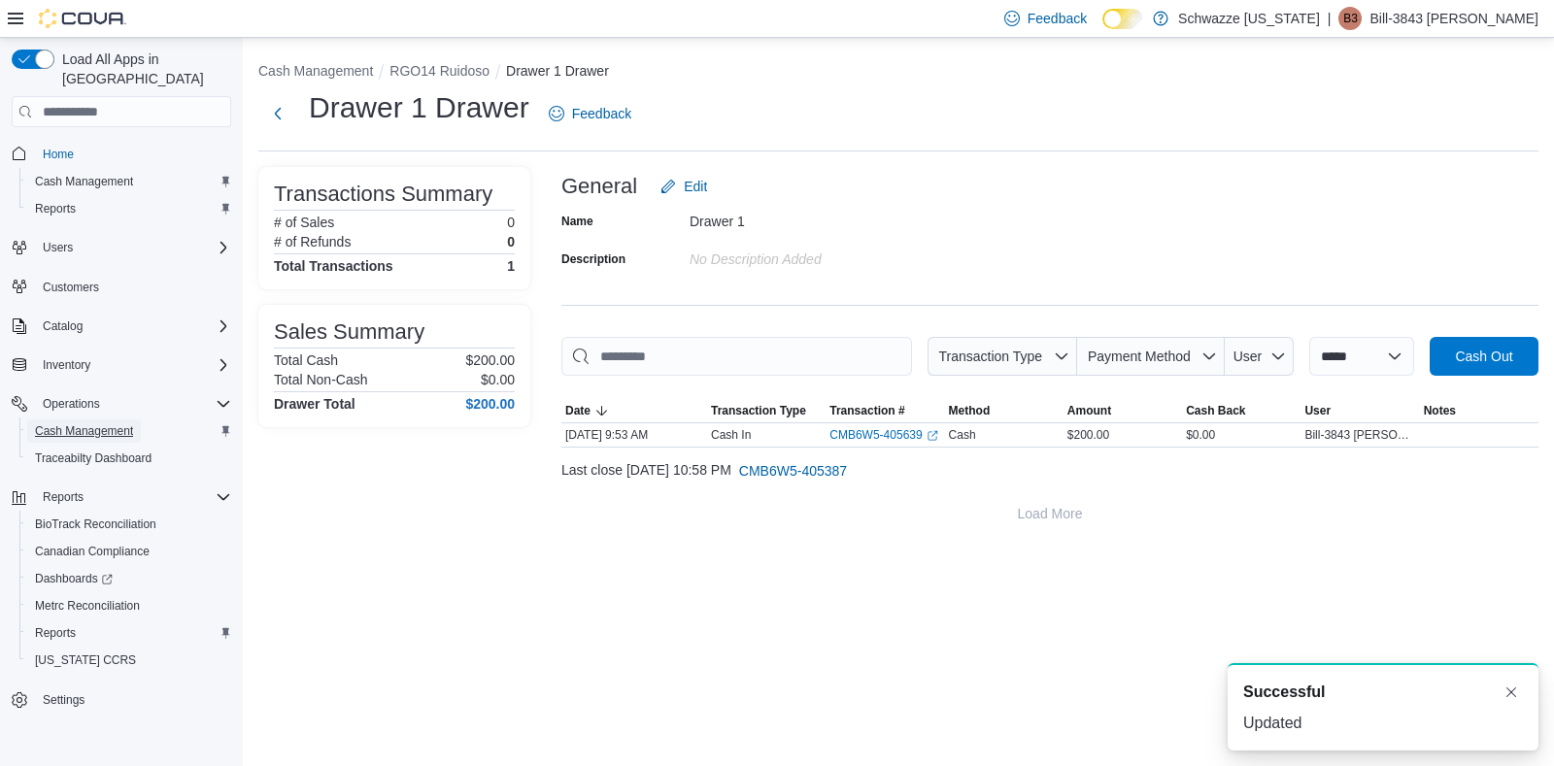
click at [102, 424] on span "Cash Management" at bounding box center [84, 432] width 98 height 16
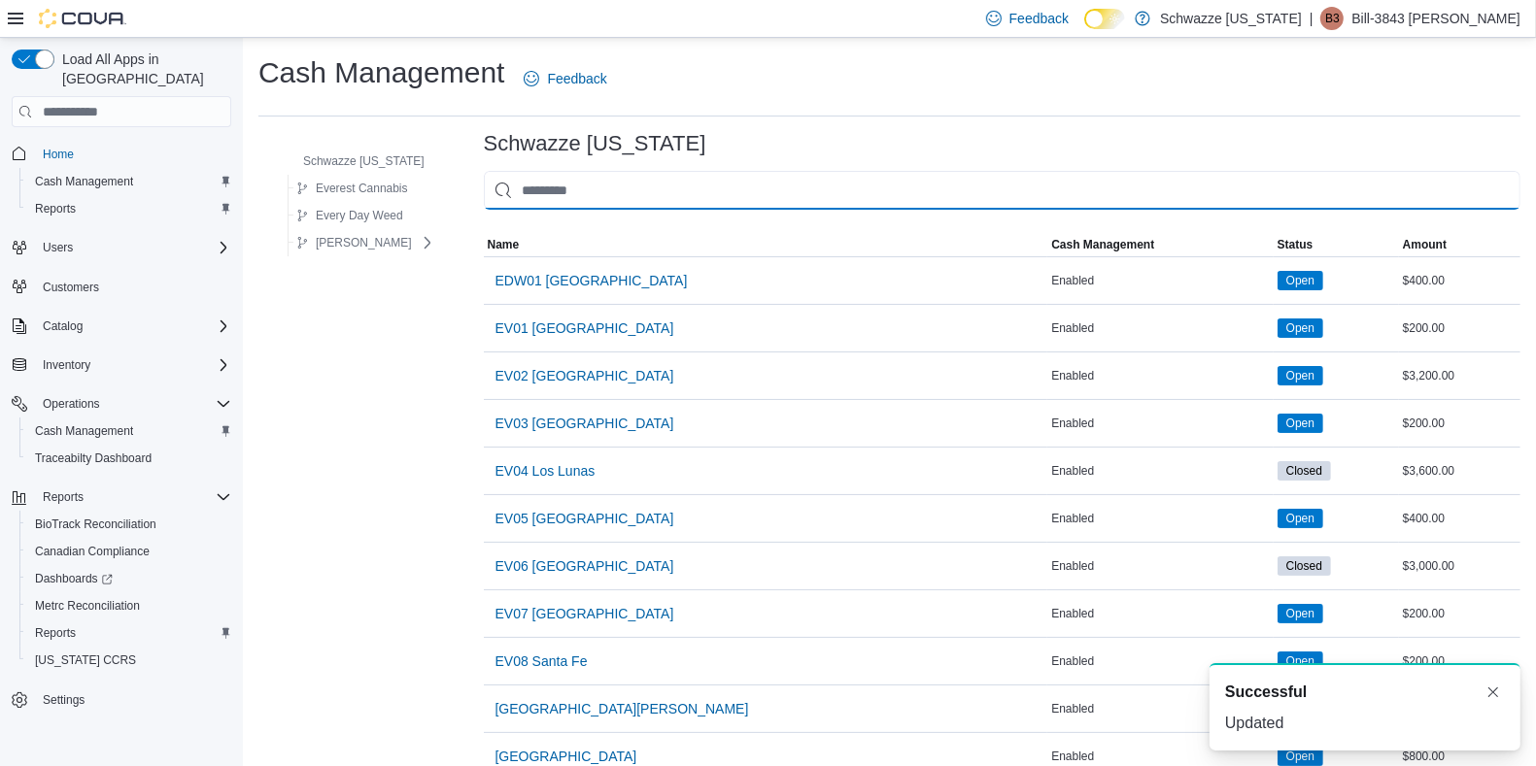
click at [615, 183] on input "This is a search bar. As you type, the results lower in the page will automatic…" at bounding box center [1002, 190] width 1036 height 39
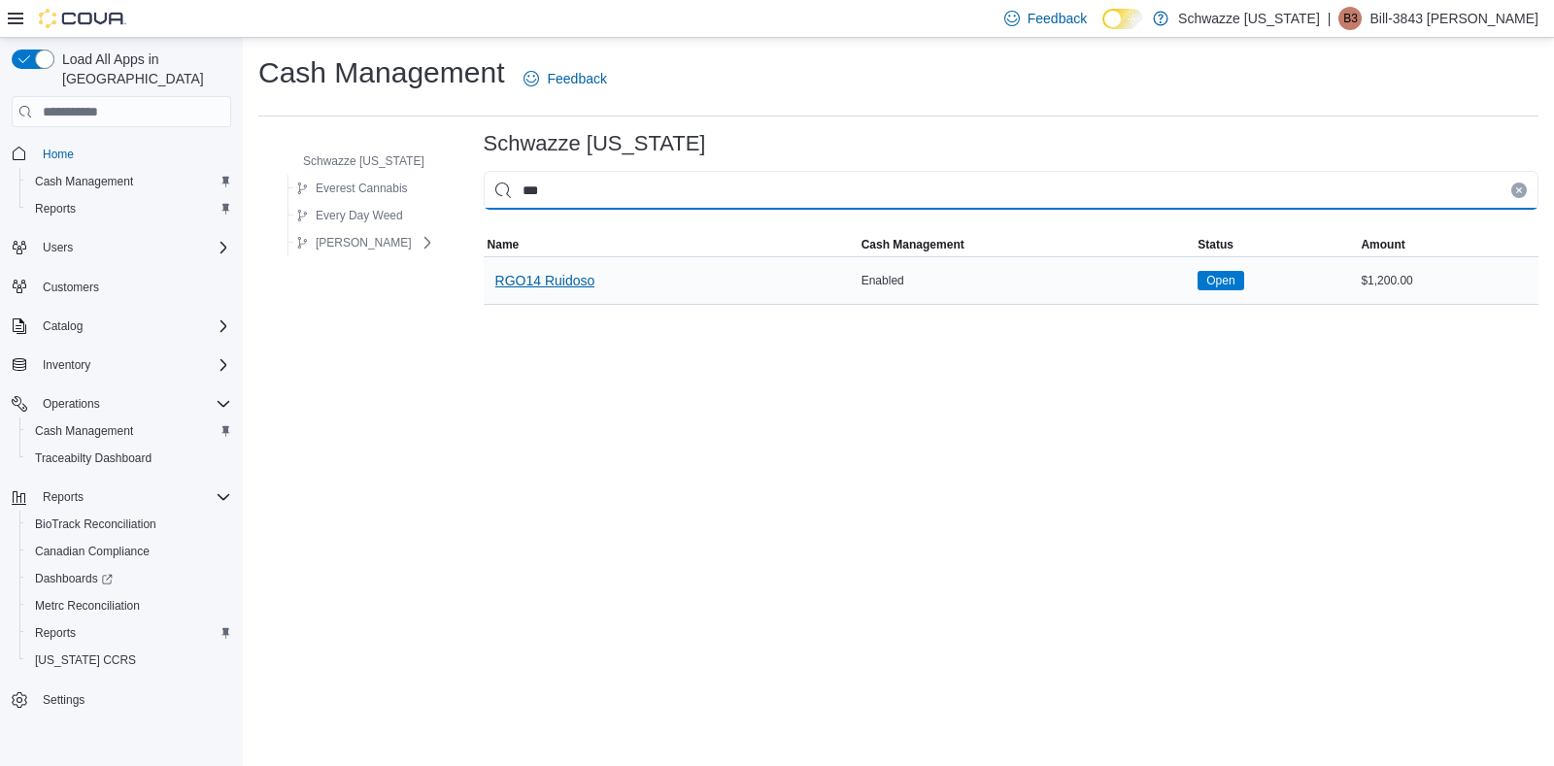
type input "***"
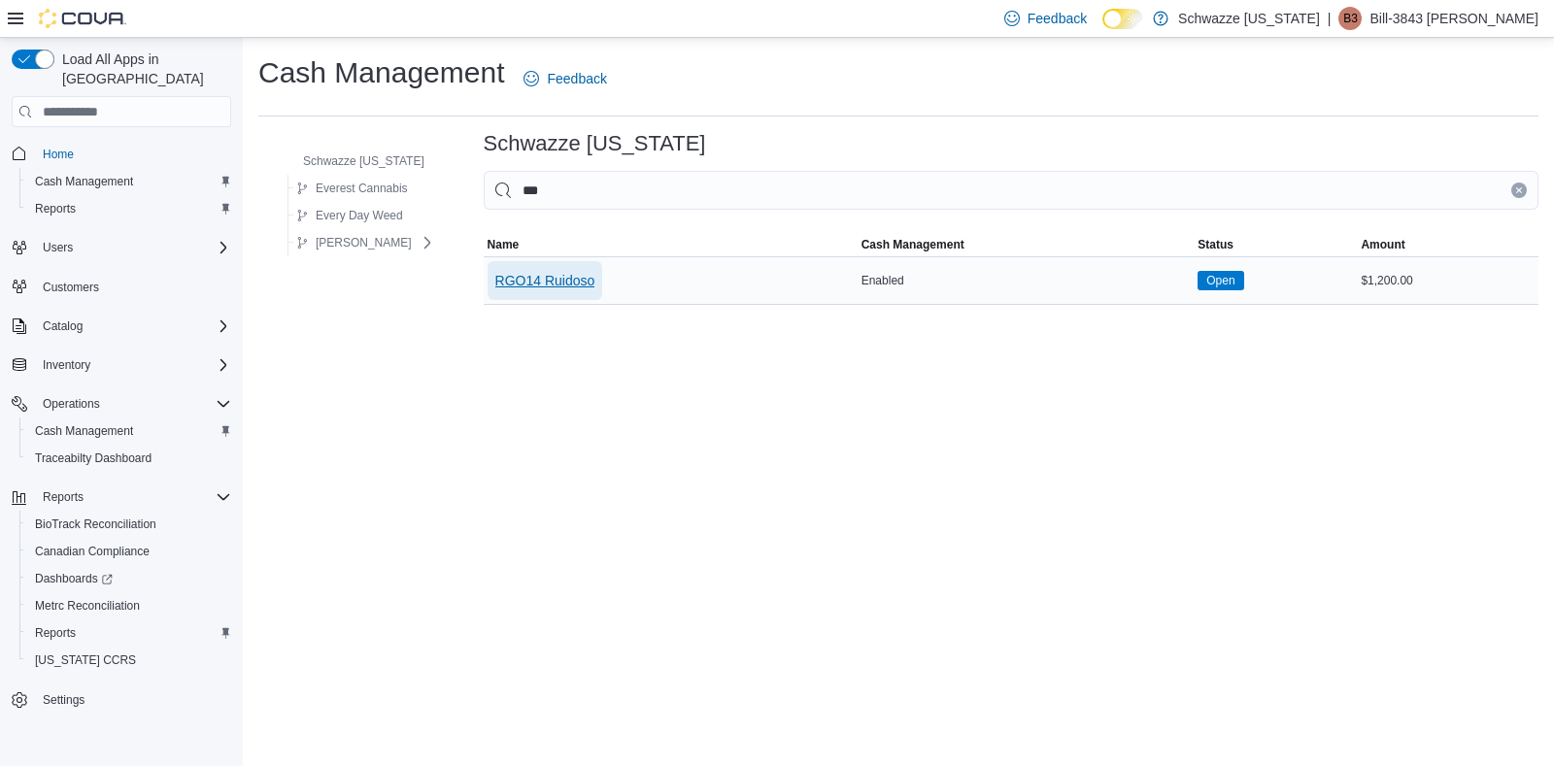
click at [564, 283] on span "RGO14 Ruidoso" at bounding box center [545, 280] width 100 height 19
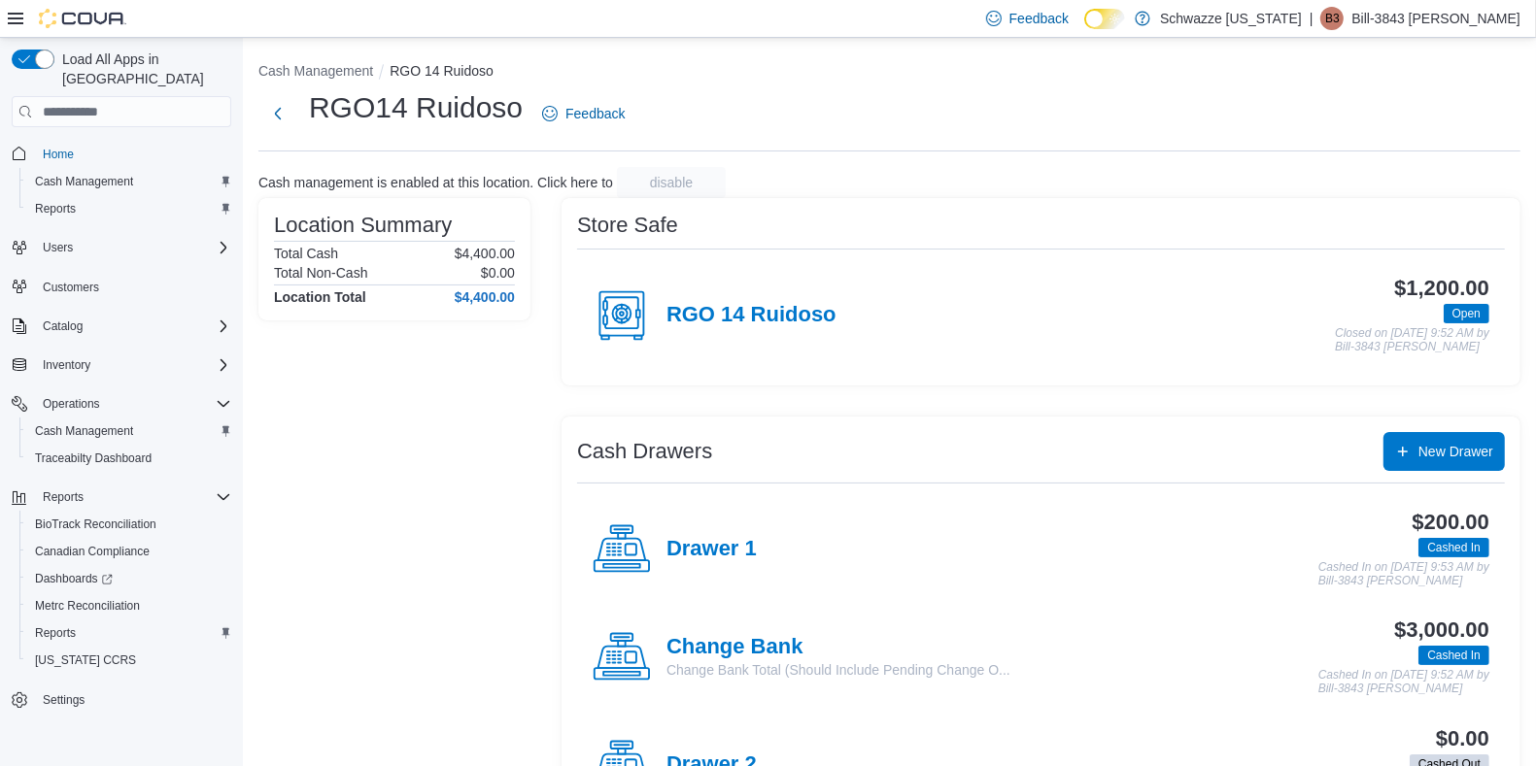
scroll to position [619, 0]
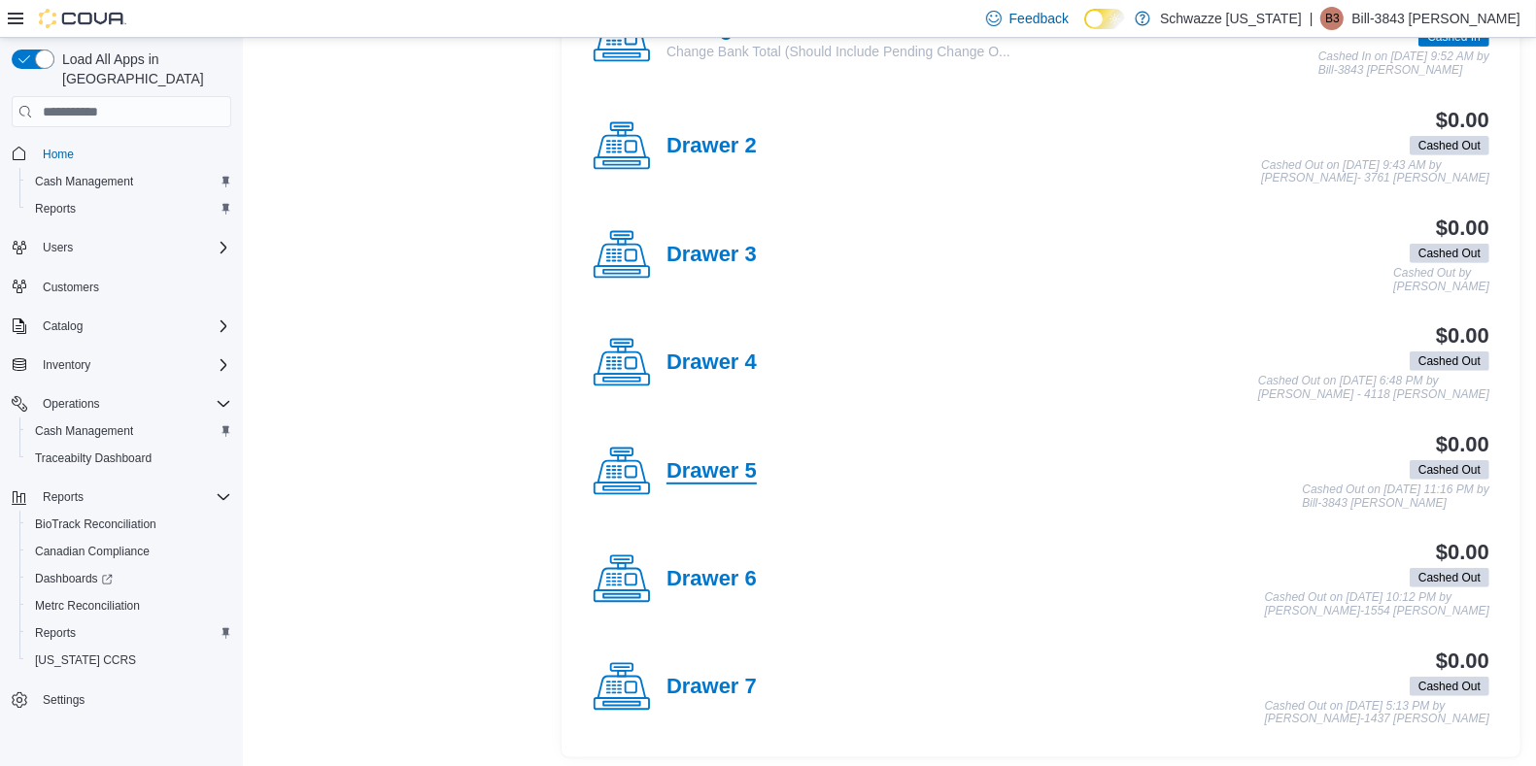
click at [751, 459] on h4 "Drawer 5" at bounding box center [711, 471] width 90 height 25
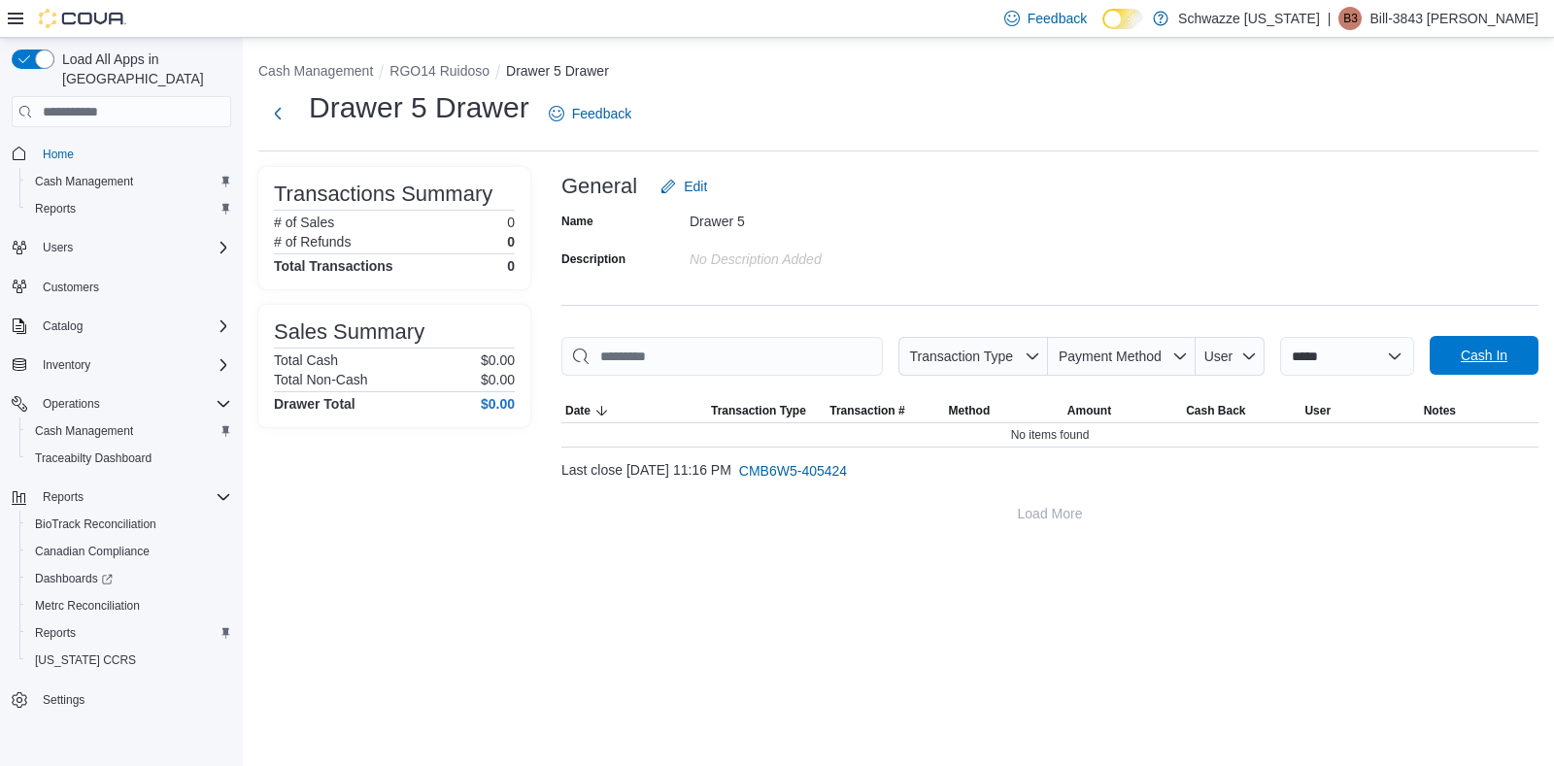
click at [1484, 355] on span "Cash In" at bounding box center [1484, 355] width 47 height 19
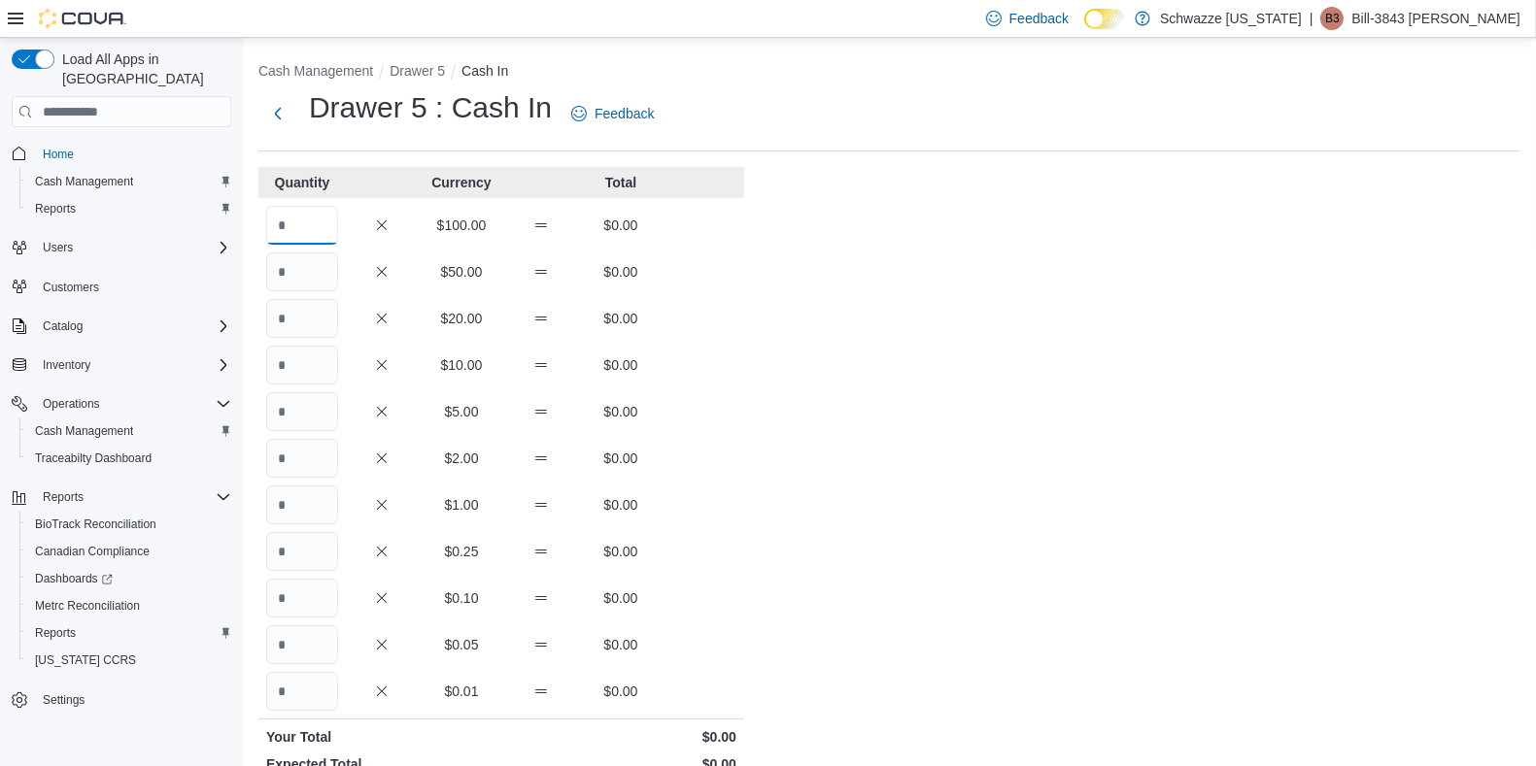
click at [285, 226] on input "Quantity" at bounding box center [302, 225] width 72 height 39
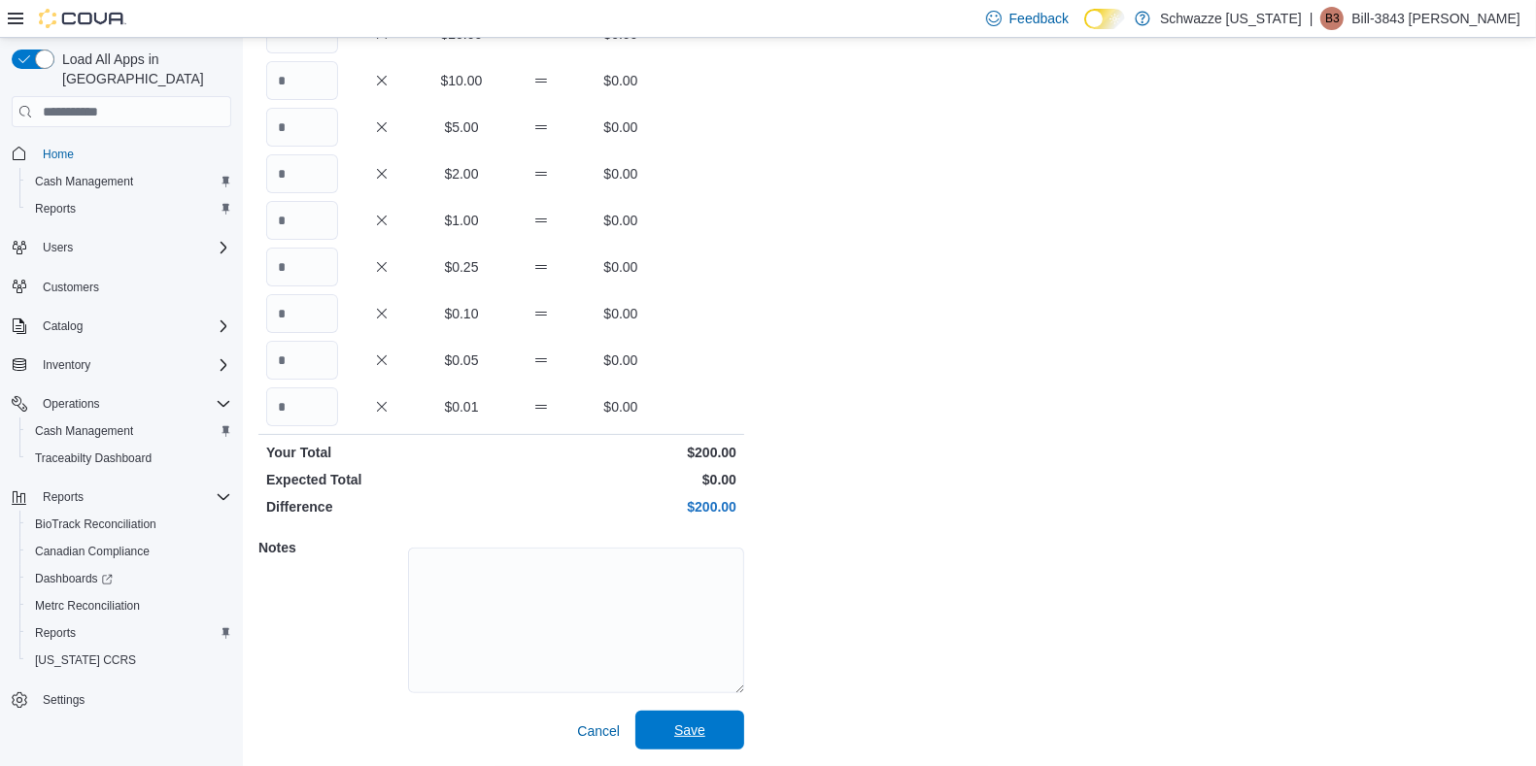
type input "*"
click at [718, 716] on span "Save" at bounding box center [689, 730] width 85 height 39
